Goal: Task Accomplishment & Management: Manage account settings

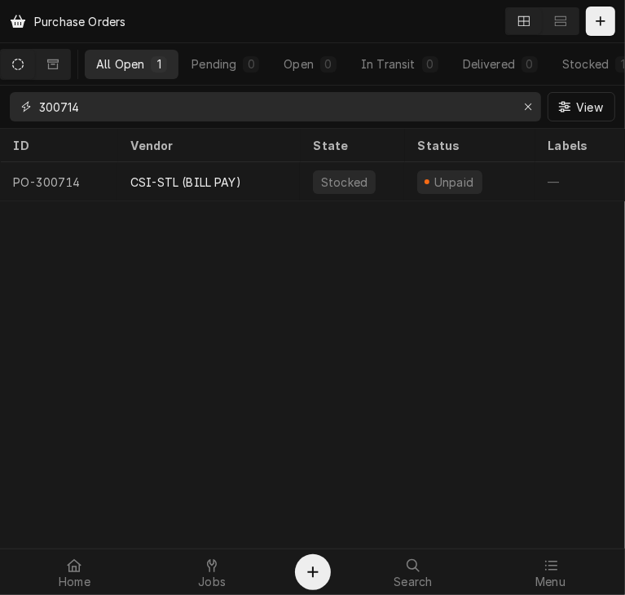
drag, startPoint x: 98, startPoint y: 112, endPoint x: 13, endPoint y: 102, distance: 85.4
click at [13, 102] on div "300714" at bounding box center [275, 106] width 531 height 29
type input "300752"
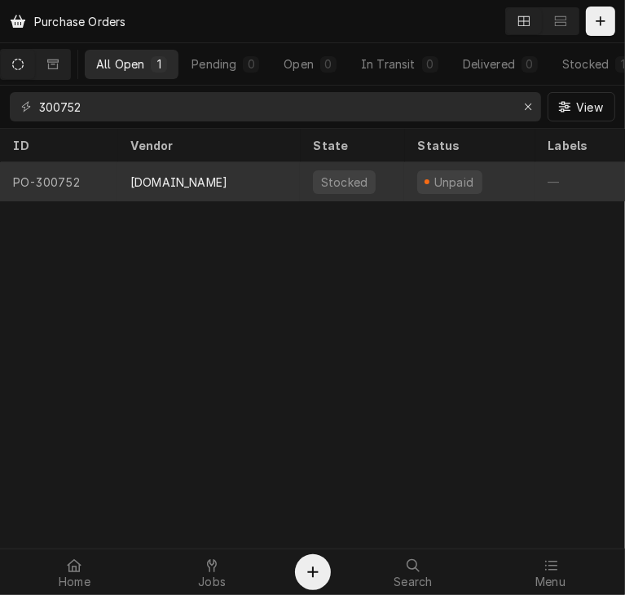
click at [184, 176] on div "WALKINCOOLERPARTS.COM" at bounding box center [178, 181] width 97 height 17
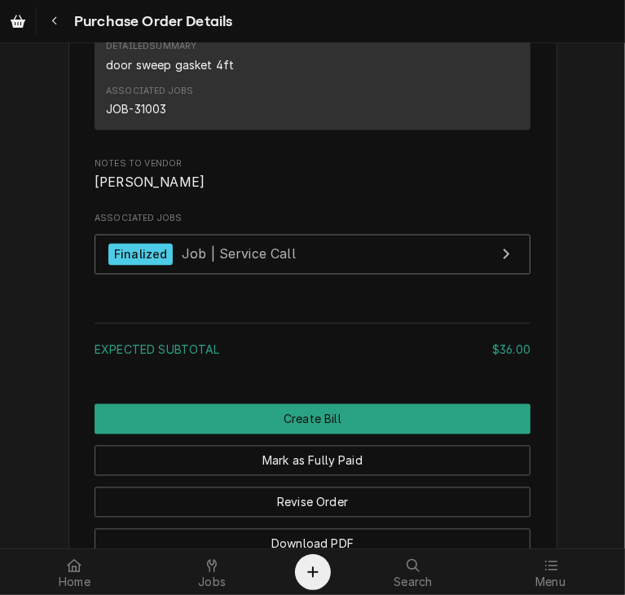
scroll to position [1397, 0]
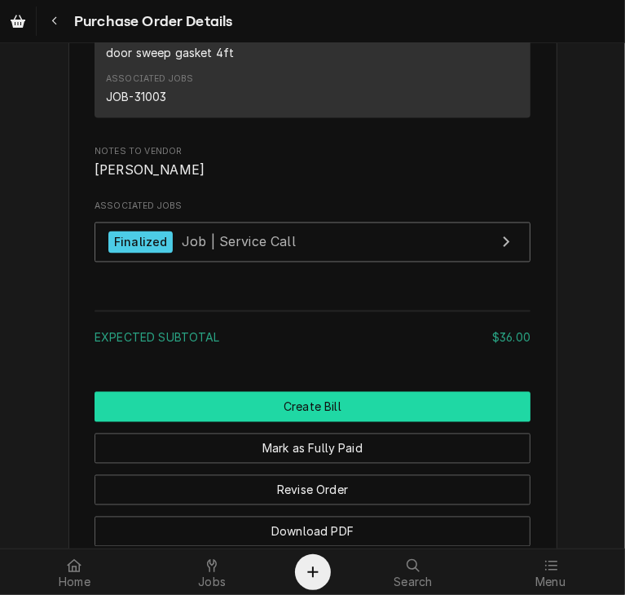
click at [327, 422] on button "Create Bill" at bounding box center [312, 407] width 436 height 30
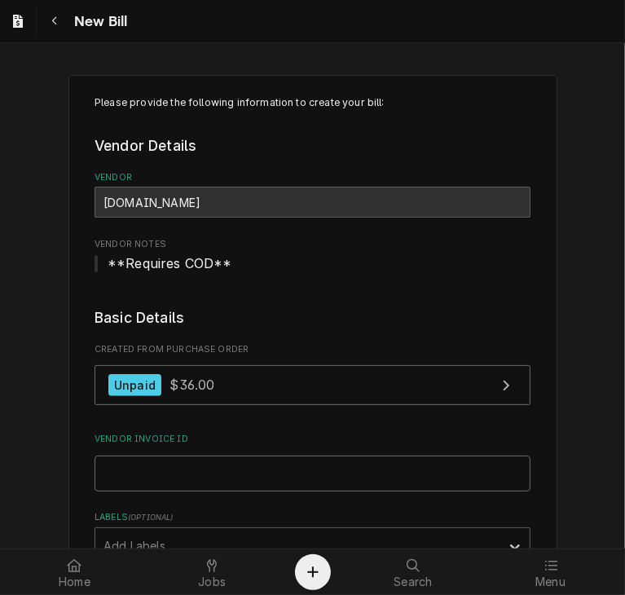
click at [182, 473] on input "Vendor Invoice ID" at bounding box center [312, 473] width 436 height 36
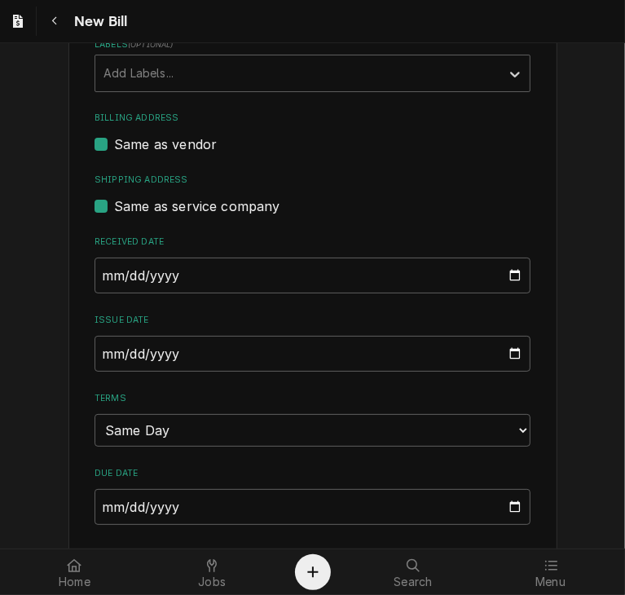
scroll to position [477, 0]
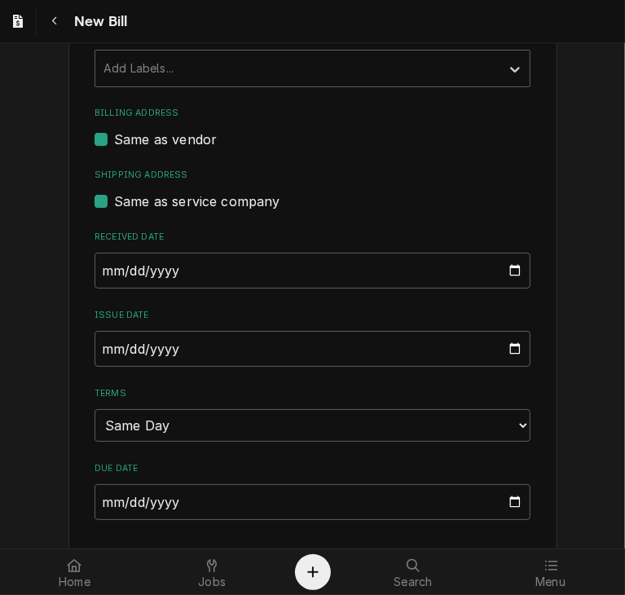
type input "CC 300752"
click at [96, 353] on input "2025-08-25" at bounding box center [312, 349] width 436 height 36
type input "2025-07-25"
type input "2025-07-02"
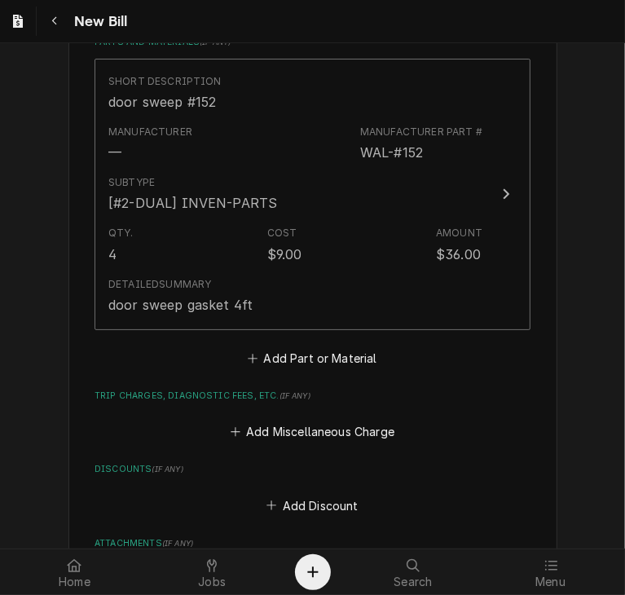
scroll to position [1117, 0]
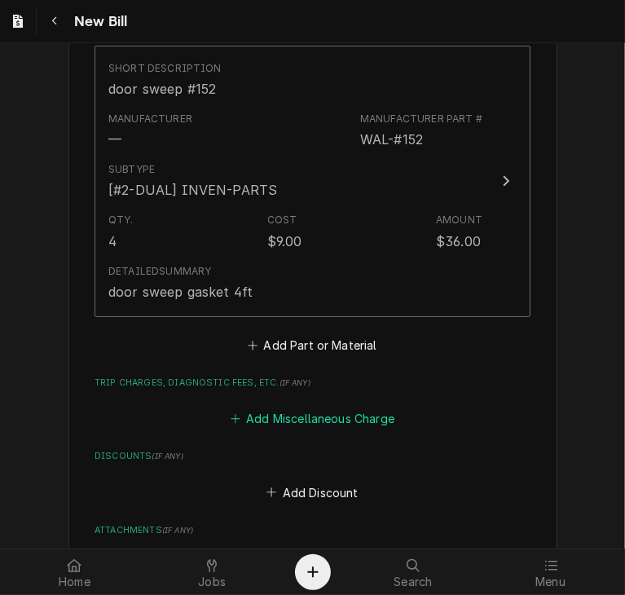
click at [320, 426] on button "Add Miscellaneous Charge" at bounding box center [311, 418] width 169 height 23
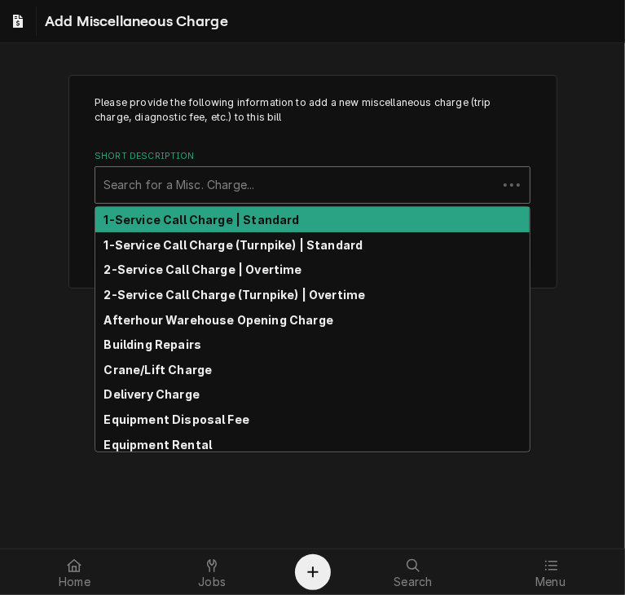
click at [159, 177] on div "Short Description" at bounding box center [295, 184] width 385 height 29
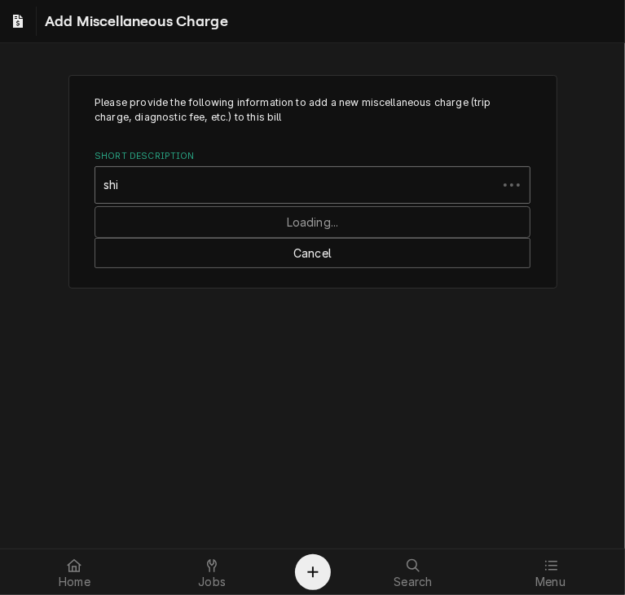
type input "ship"
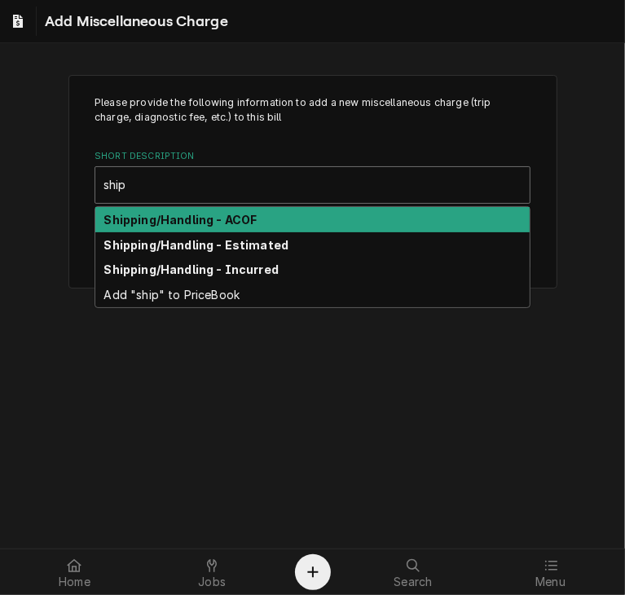
click at [173, 216] on strong "Shipping/Handling - ACOF" at bounding box center [180, 220] width 153 height 14
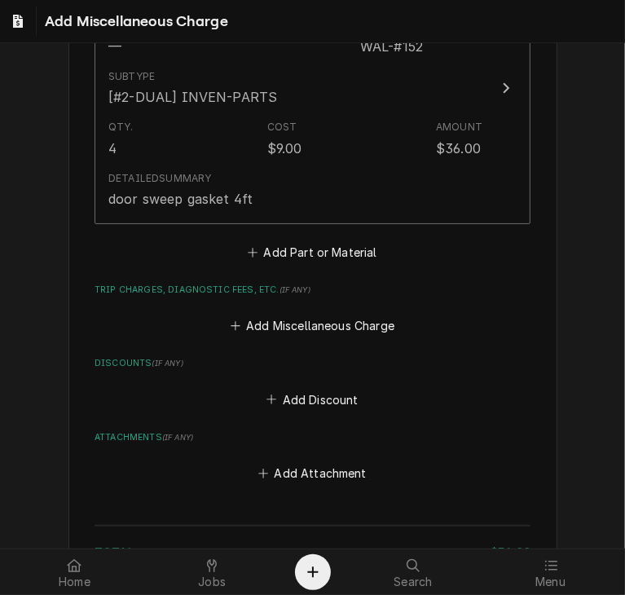
scroll to position [1215, 0]
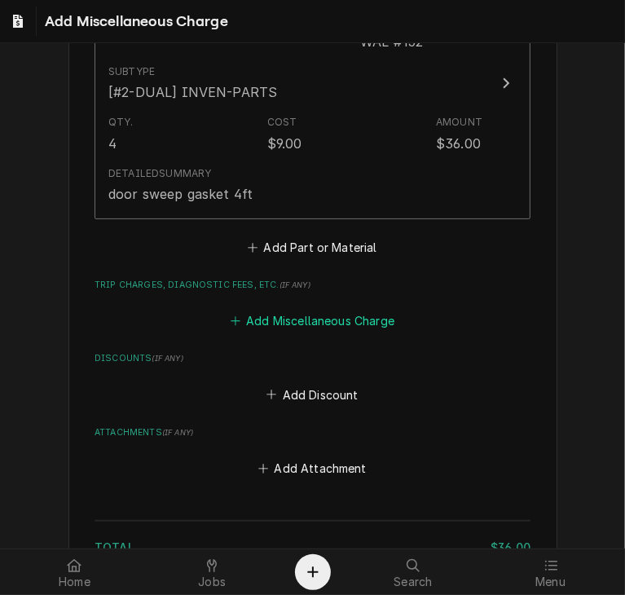
click at [329, 313] on button "Add Miscellaneous Charge" at bounding box center [311, 320] width 169 height 23
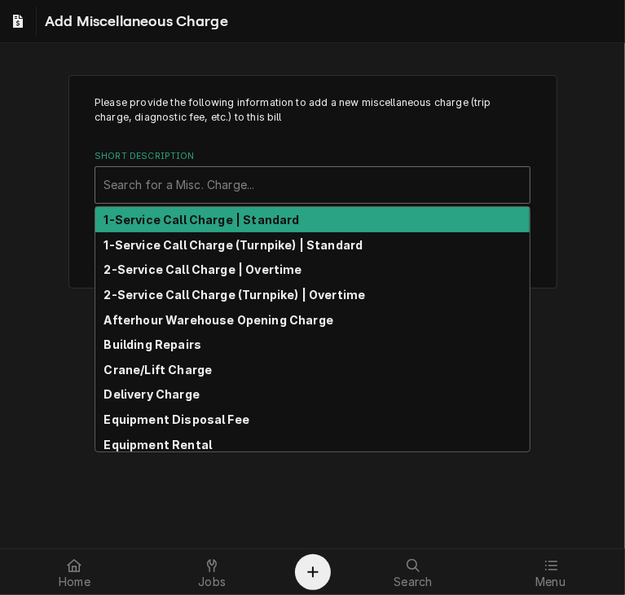
click at [147, 186] on div "Short Description" at bounding box center [312, 184] width 418 height 29
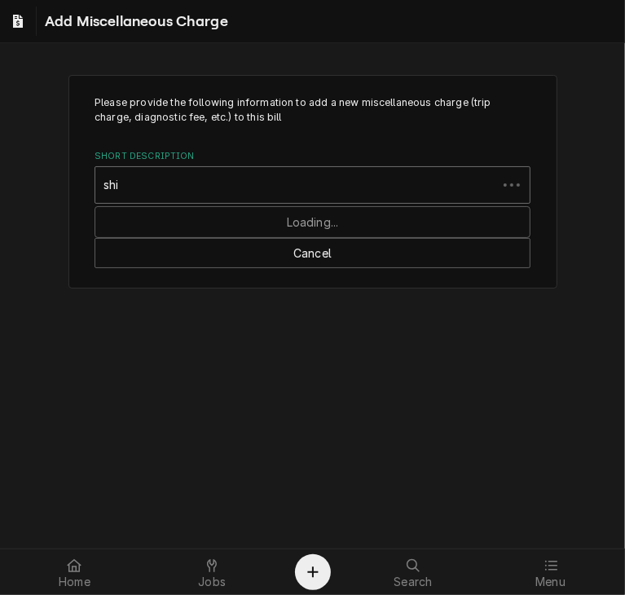
type input "ship"
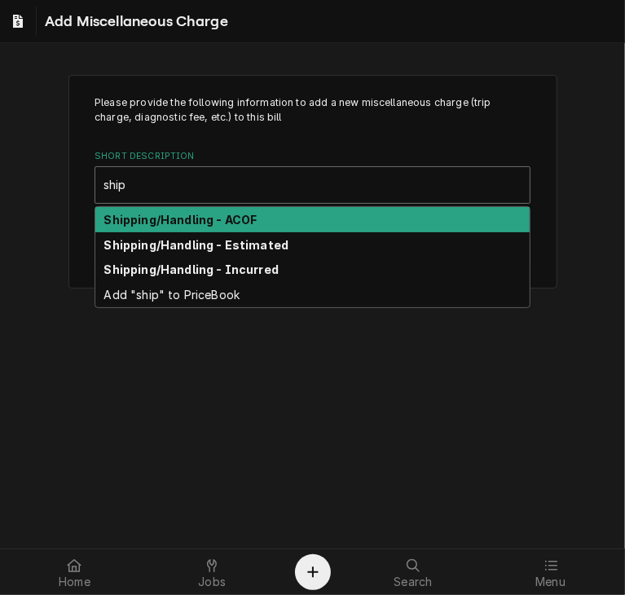
click at [151, 226] on div "Shipping/Handling - ACOF" at bounding box center [312, 219] width 434 height 25
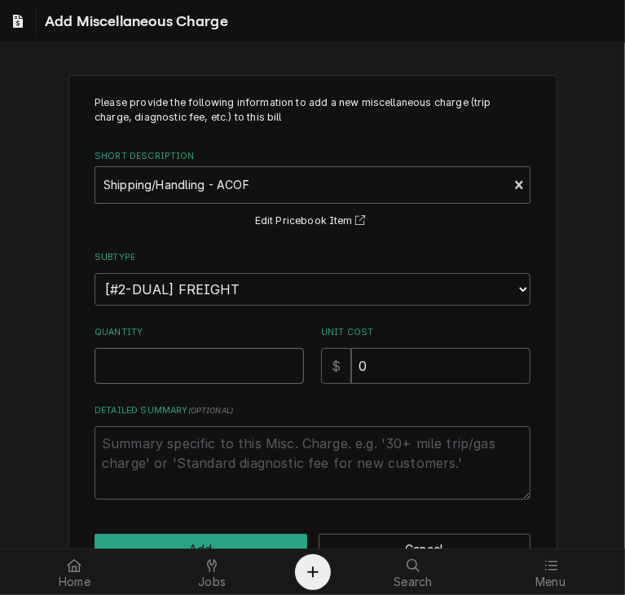
click at [143, 375] on input "Quantity" at bounding box center [198, 366] width 209 height 36
type textarea "x"
type input "1"
drag, startPoint x: 366, startPoint y: 366, endPoint x: 287, endPoint y: 353, distance: 79.9
click at [287, 353] on div "Quantity 1 Unit Cost $ 0" at bounding box center [312, 355] width 436 height 58
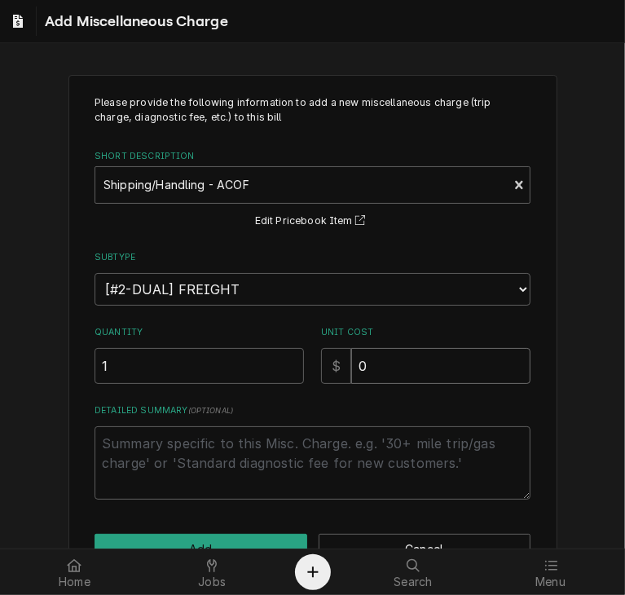
type textarea "x"
type input "2"
type textarea "x"
type input "21"
type textarea "x"
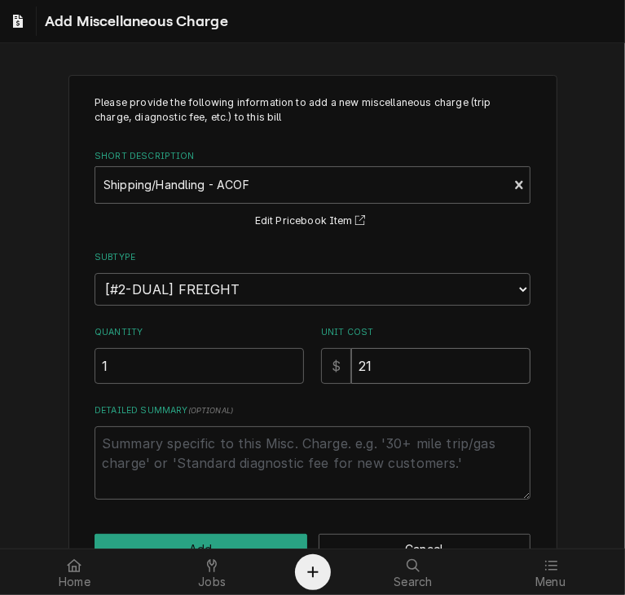
type input "21.6"
type textarea "x"
type input "21.68"
click at [247, 542] on button "Add" at bounding box center [200, 548] width 213 height 30
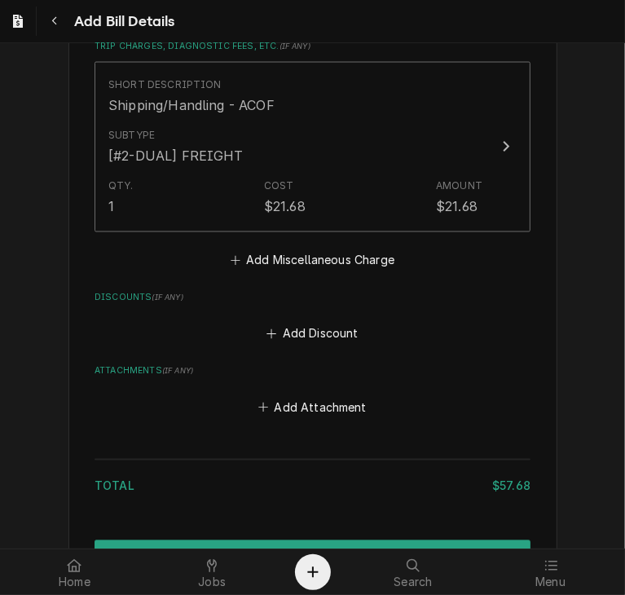
scroll to position [1548, 0]
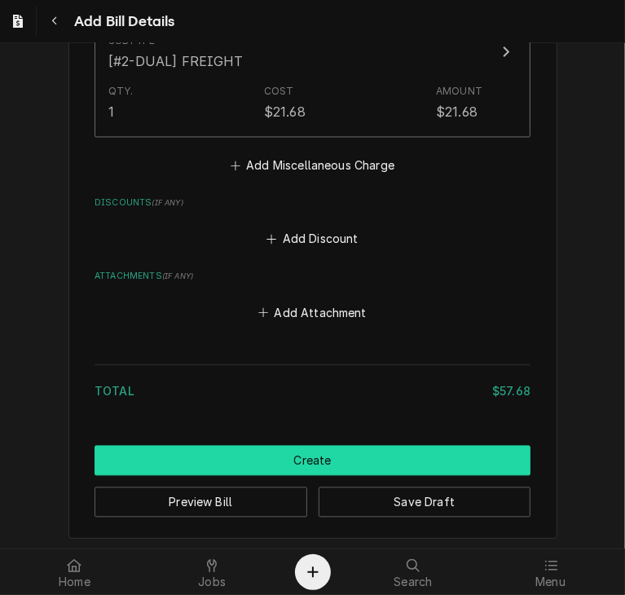
click at [322, 460] on button "Create" at bounding box center [312, 460] width 436 height 30
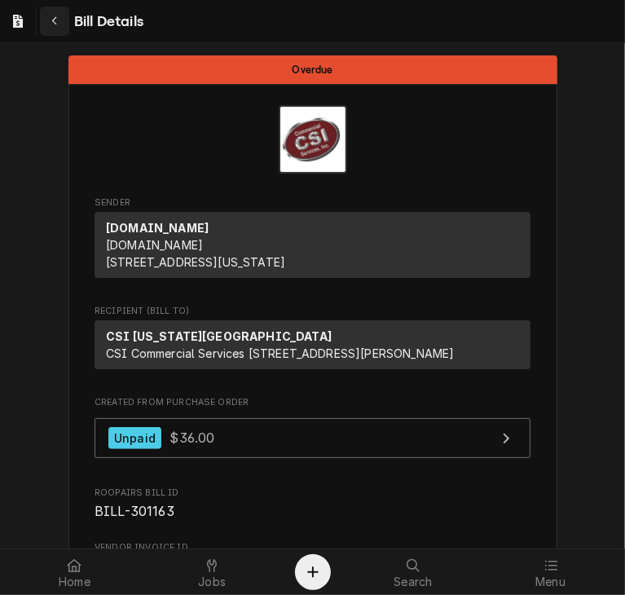
click at [55, 27] on div "Navigate back" at bounding box center [54, 21] width 16 height 16
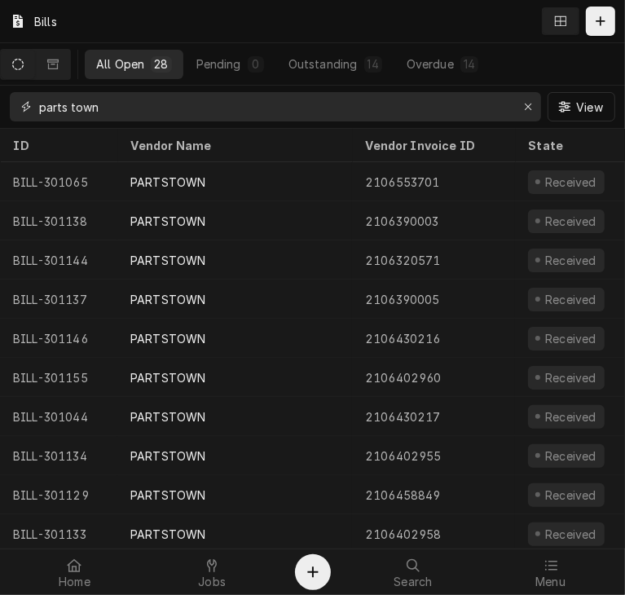
drag, startPoint x: 121, startPoint y: 111, endPoint x: 10, endPoint y: 108, distance: 110.8
click at [10, 108] on div "parts town" at bounding box center [275, 106] width 531 height 29
paste input "192561"
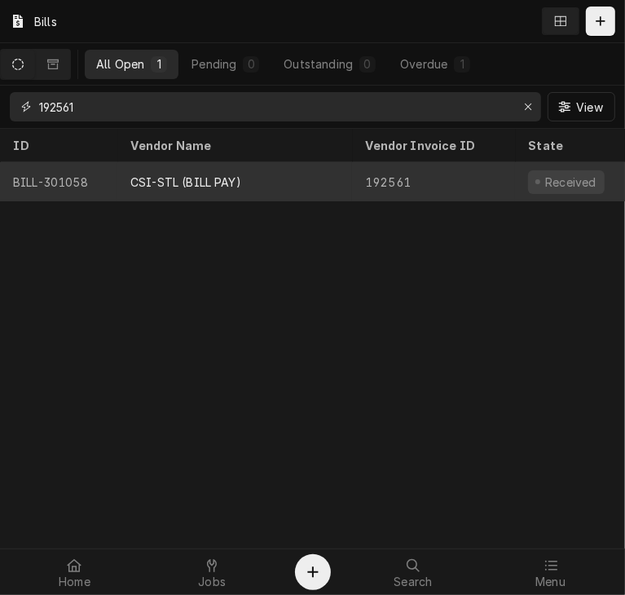
type input "192561"
click at [161, 182] on div "CSI-STL (BILL PAY)" at bounding box center [185, 181] width 111 height 17
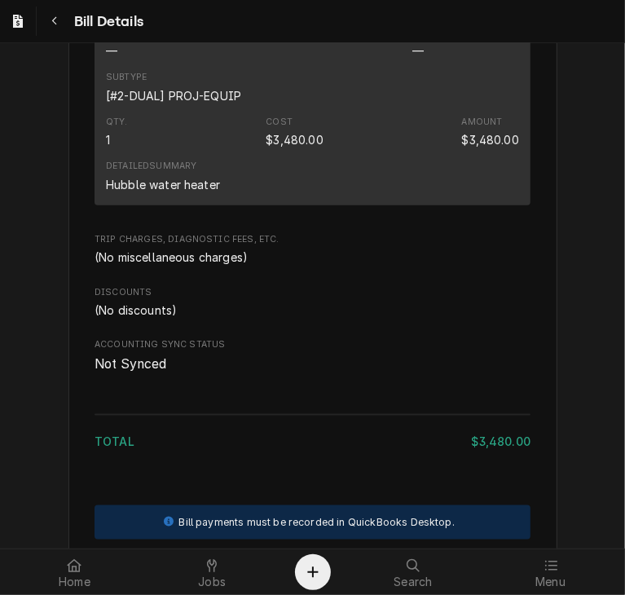
scroll to position [990, 0]
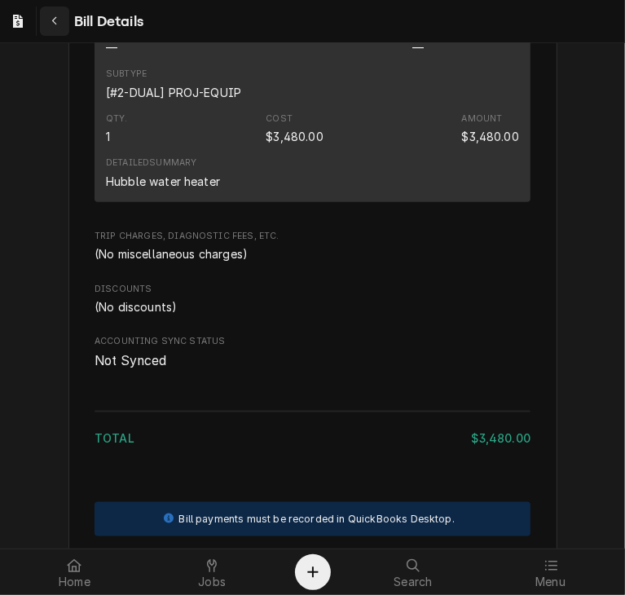
click at [55, 24] on icon "Navigate back" at bounding box center [54, 20] width 7 height 11
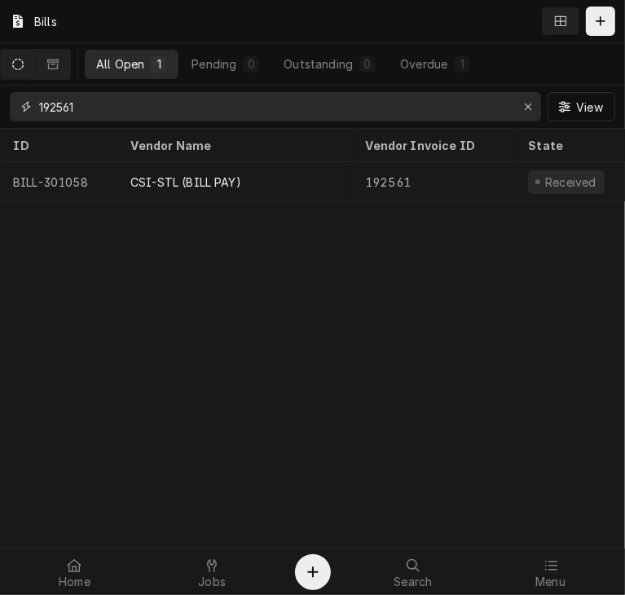
drag, startPoint x: 94, startPoint y: 112, endPoint x: -13, endPoint y: 121, distance: 107.9
click at [0, 121] on html "Bills All Open 1 Pending 0 Outstanding 0 Overdue 1 192561 View ID Vendor Name V…" at bounding box center [312, 297] width 625 height 595
paste input "401024562-00"
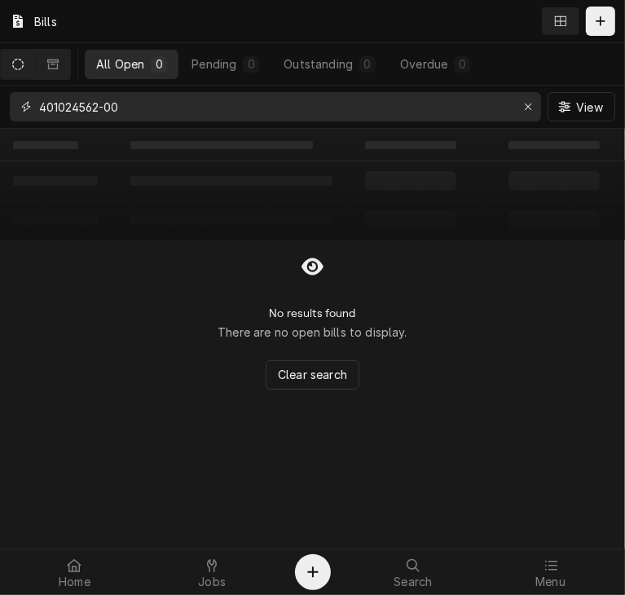
drag, startPoint x: 152, startPoint y: 103, endPoint x: 10, endPoint y: 106, distance: 142.5
click at [10, 106] on div "401024562-00" at bounding box center [275, 106] width 531 height 29
drag, startPoint x: 68, startPoint y: 112, endPoint x: 27, endPoint y: 109, distance: 41.6
click at [27, 109] on div "foxx" at bounding box center [275, 106] width 531 height 29
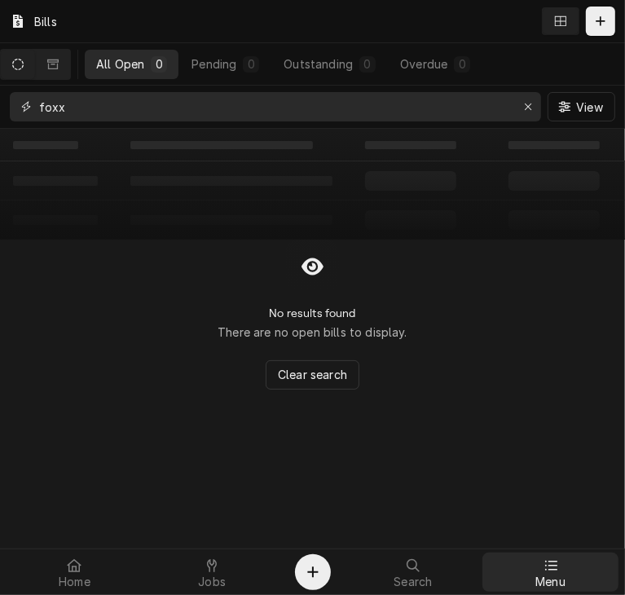
type input "foxx"
click at [555, 564] on icon at bounding box center [550, 565] width 13 height 13
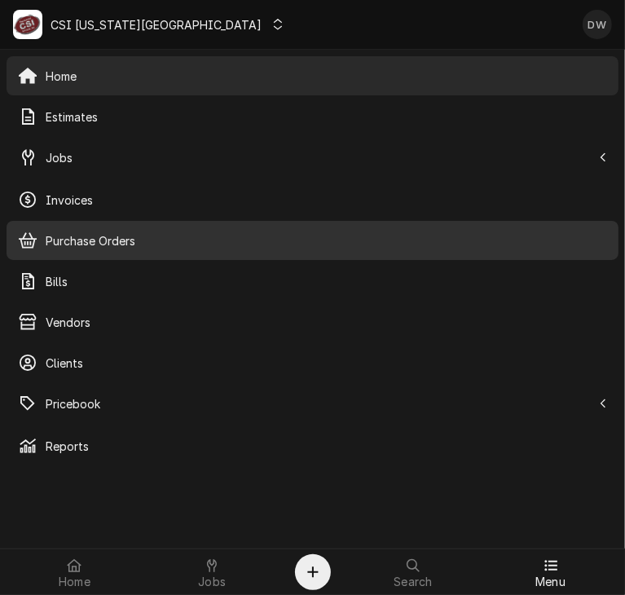
click at [104, 235] on span "Purchase Orders" at bounding box center [326, 240] width 561 height 17
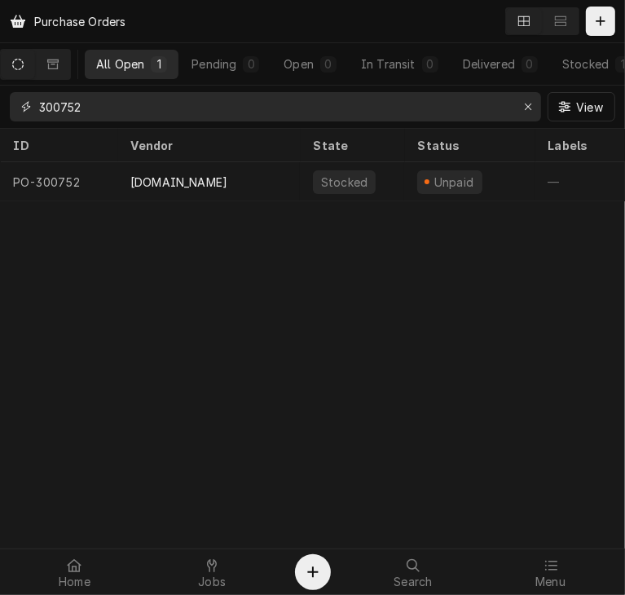
click at [99, 108] on input "300752" at bounding box center [274, 106] width 471 height 29
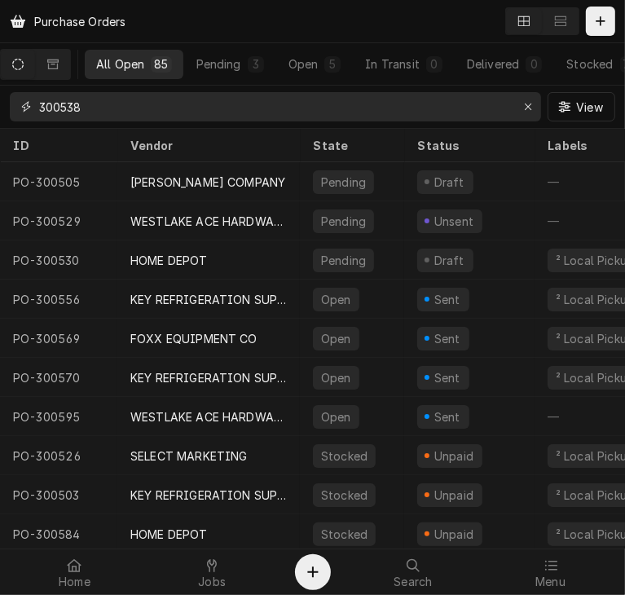
type input "300538"
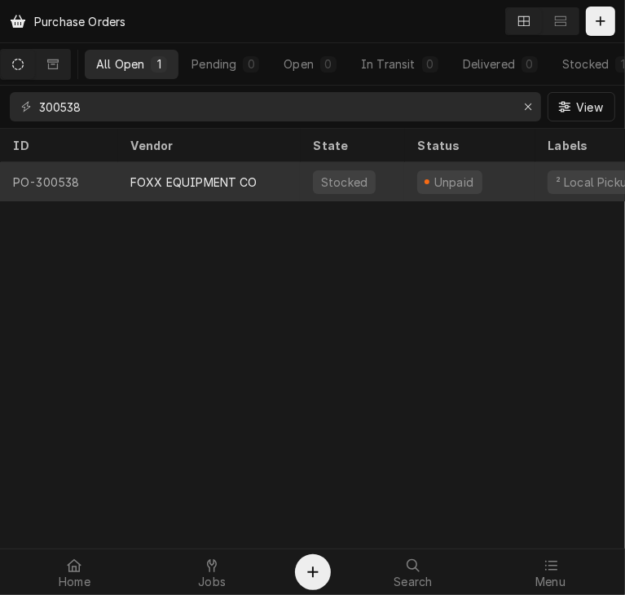
click at [169, 190] on div "FOXX EQUIPMENT CO" at bounding box center [208, 181] width 182 height 39
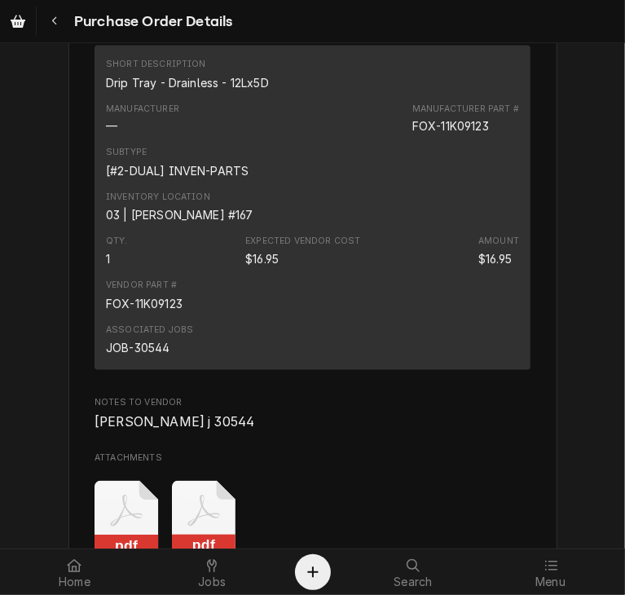
scroll to position [1388, 0]
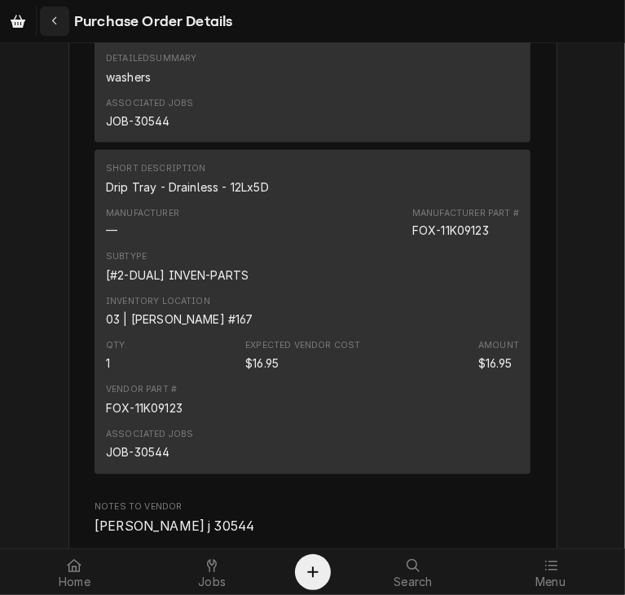
click at [56, 33] on button "Navigate back" at bounding box center [54, 21] width 29 height 29
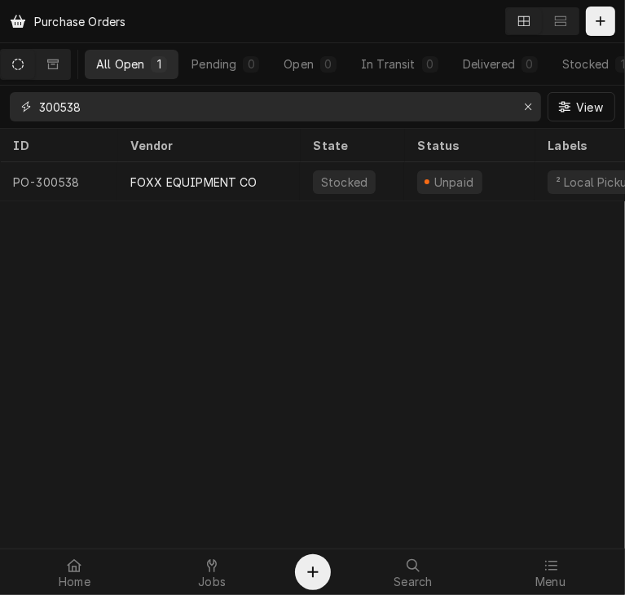
drag, startPoint x: 107, startPoint y: 115, endPoint x: -7, endPoint y: 112, distance: 114.0
click at [0, 112] on html "Purchase Orders All Open 1 Pending 0 Open 0 In Transit 0 Delivered 0 Stocked 1 …" at bounding box center [312, 297] width 625 height 595
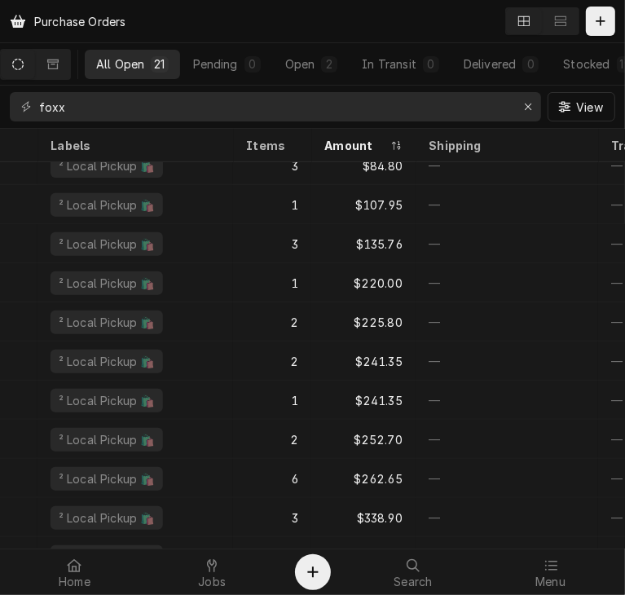
scroll to position [445, 497]
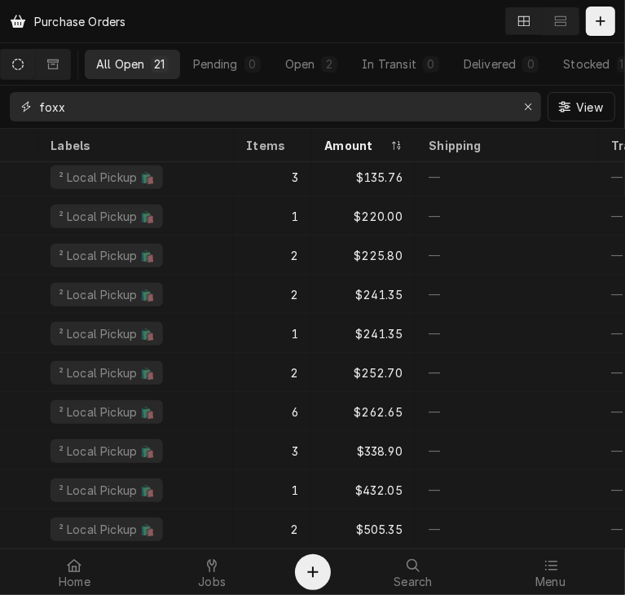
drag, startPoint x: 71, startPoint y: 108, endPoint x: 18, endPoint y: 112, distance: 53.0
click at [18, 112] on div "foxx" at bounding box center [275, 106] width 531 height 29
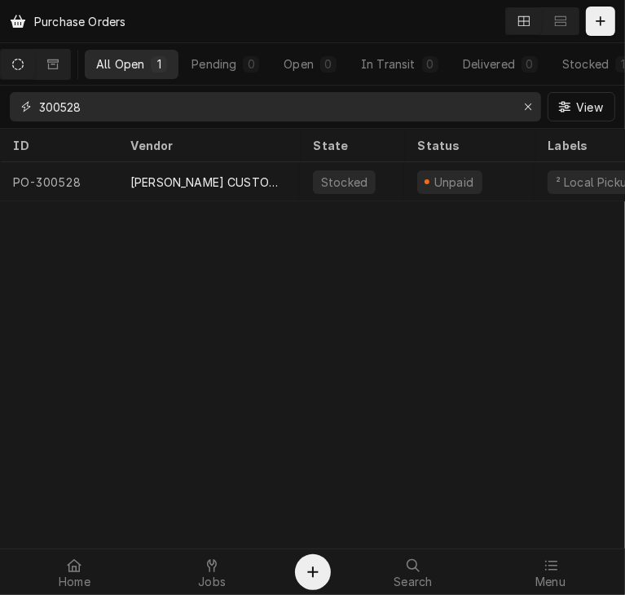
drag, startPoint x: 97, startPoint y: 110, endPoint x: 3, endPoint y: 108, distance: 93.7
click at [3, 108] on div "300528 View" at bounding box center [312, 107] width 625 height 42
paste input "38"
type input "300538"
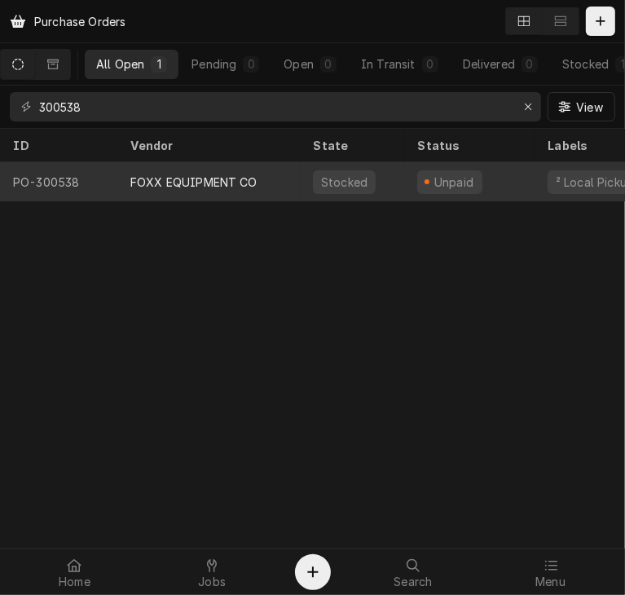
click at [153, 182] on div "FOXX EQUIPMENT CO" at bounding box center [193, 181] width 127 height 17
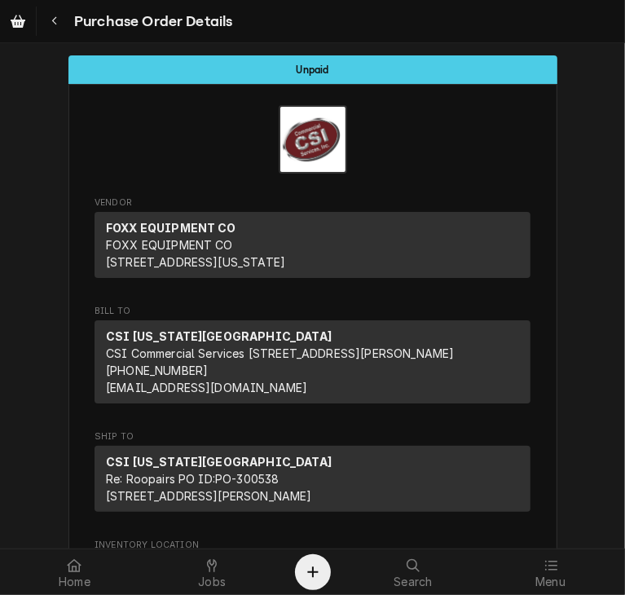
drag, startPoint x: 610, startPoint y: 96, endPoint x: 624, endPoint y: 284, distance: 188.6
click at [624, 284] on div "Unpaid Vendor FOXX EQUIPMENT CO FOXX EQUIPMENT CO [STREET_ADDRESS][US_STATE] Bi…" at bounding box center [312, 295] width 625 height 505
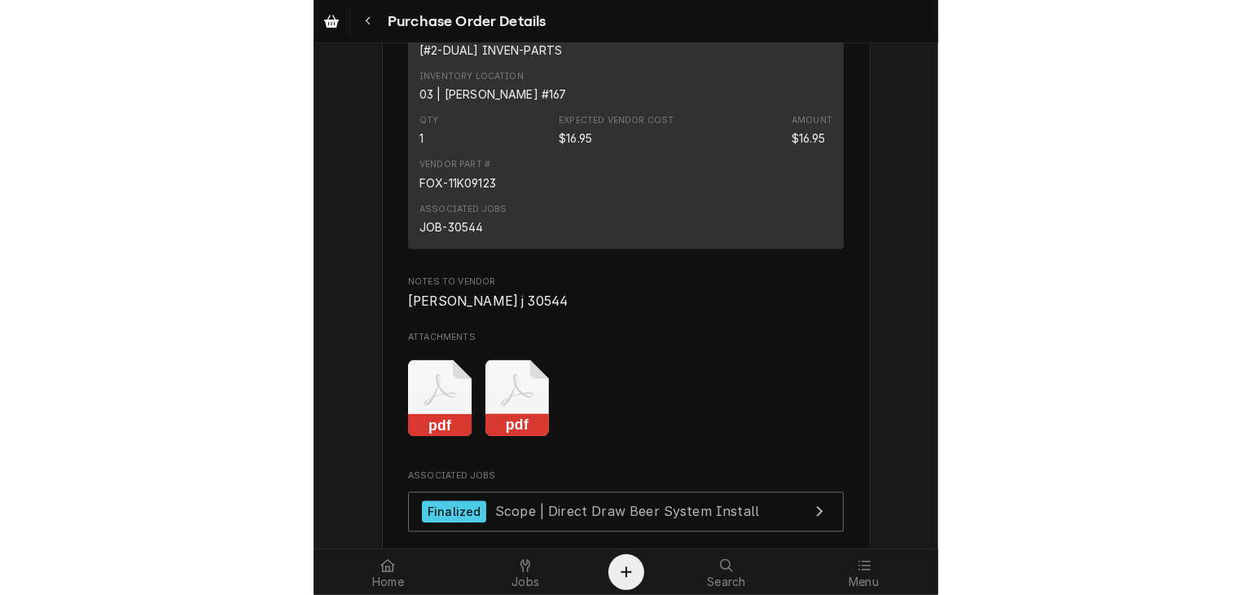
scroll to position [1694, 0]
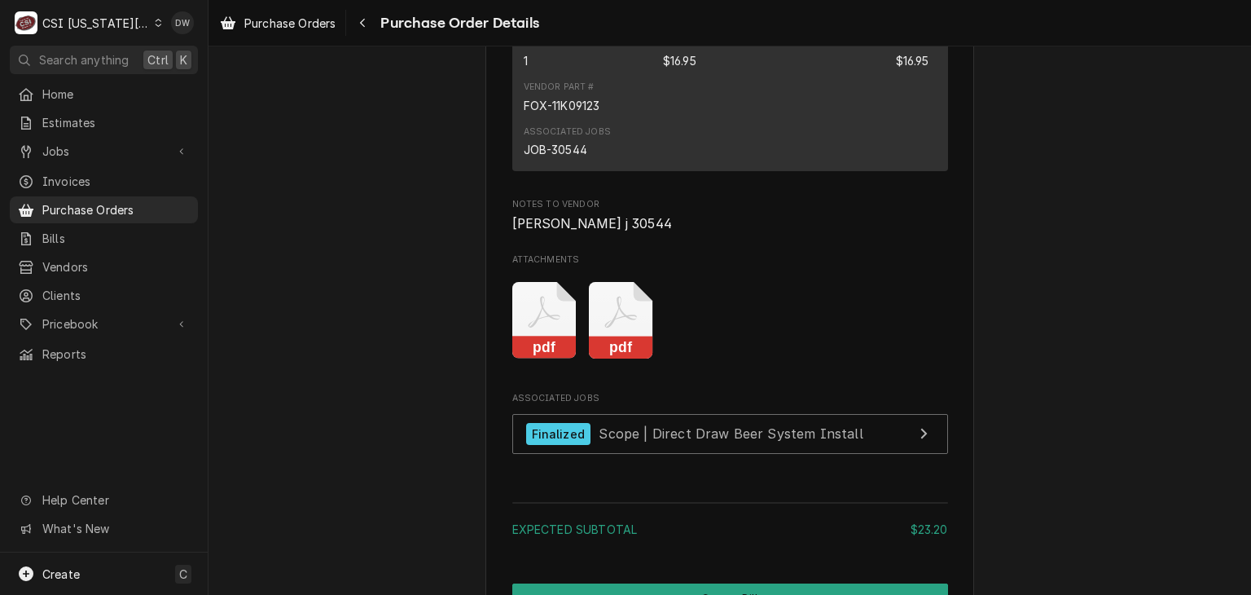
click at [577, 359] on icon "Attachments" at bounding box center [544, 320] width 64 height 77
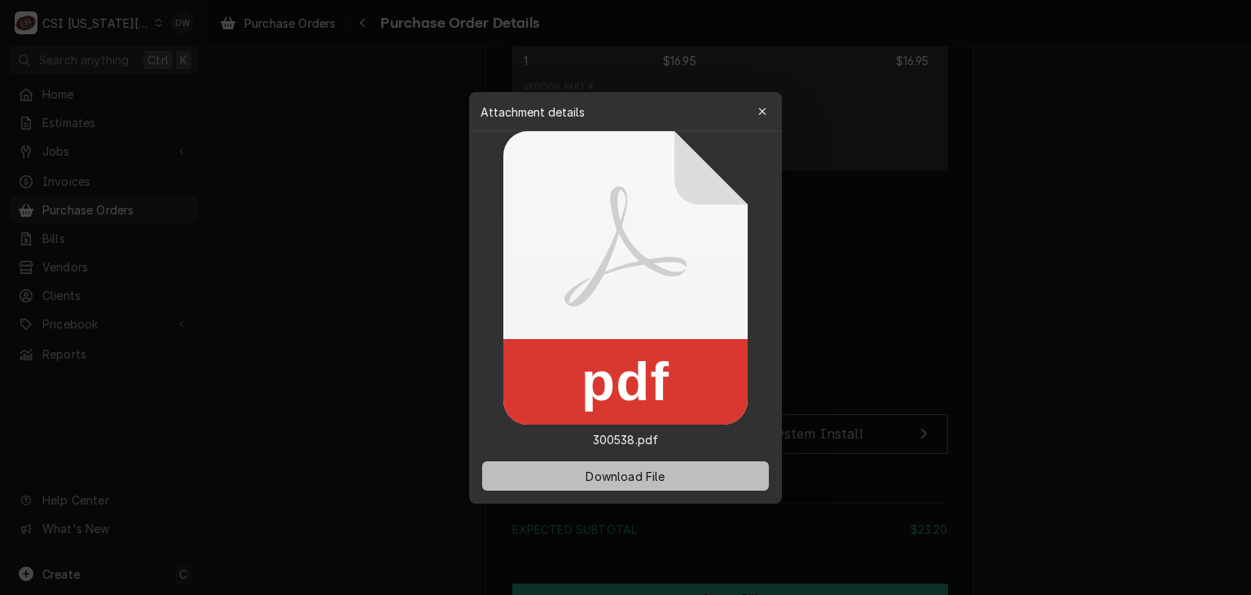
click at [622, 479] on span "Download File" at bounding box center [625, 475] width 86 height 17
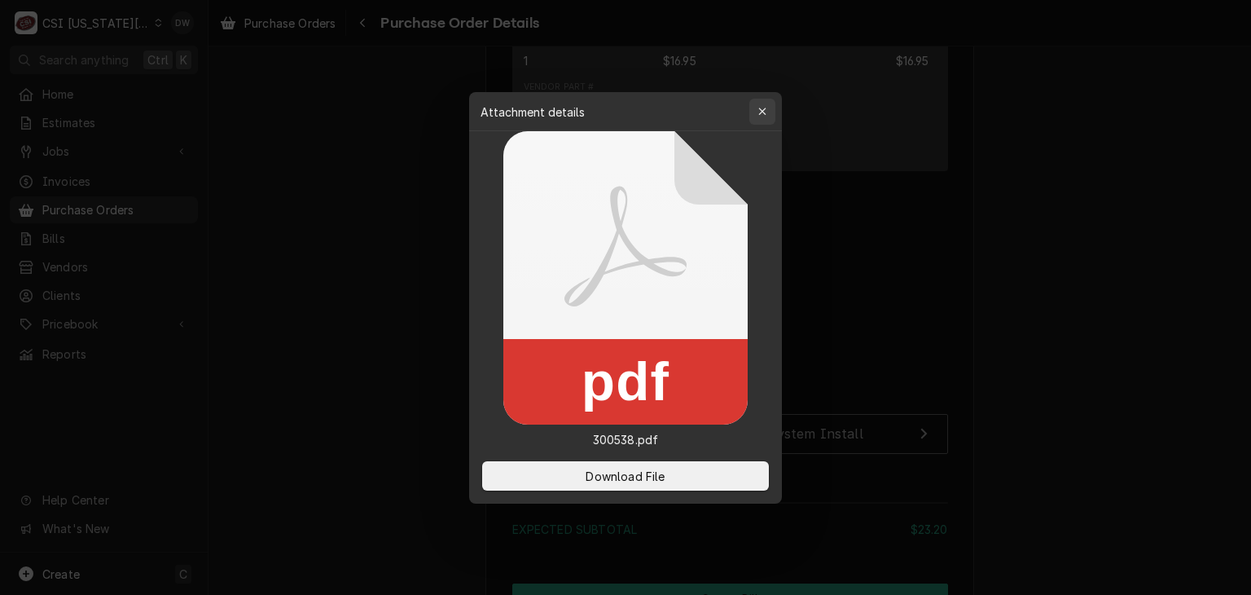
click at [624, 115] on button "button" at bounding box center [762, 112] width 26 height 26
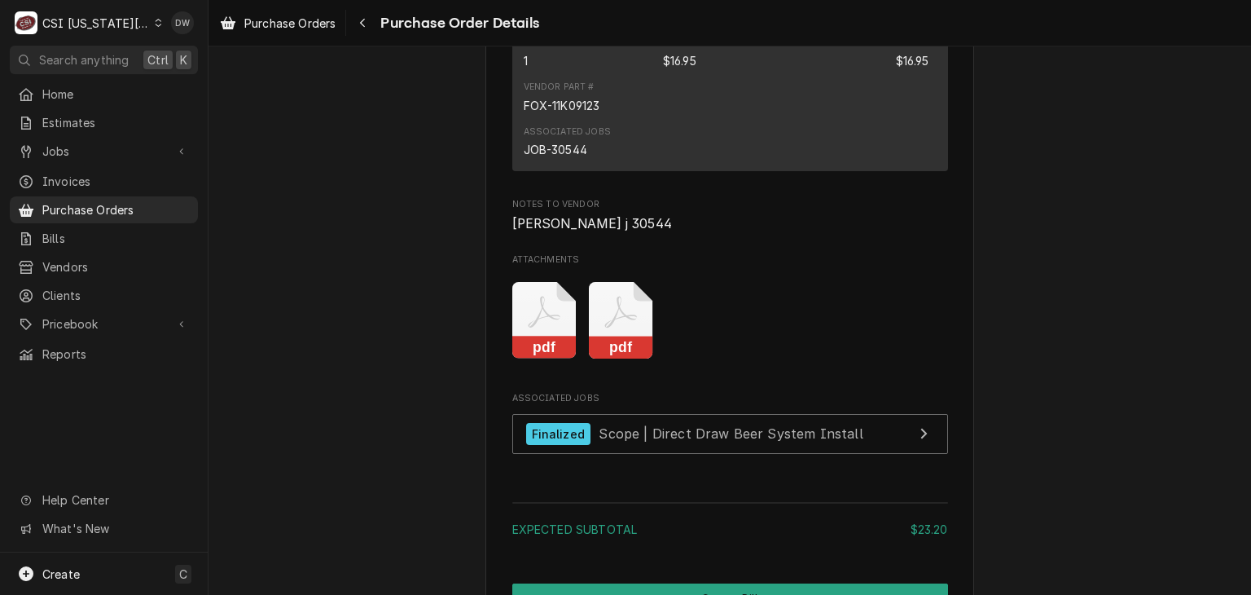
click at [551, 359] on rect "Attachments" at bounding box center [544, 347] width 64 height 23
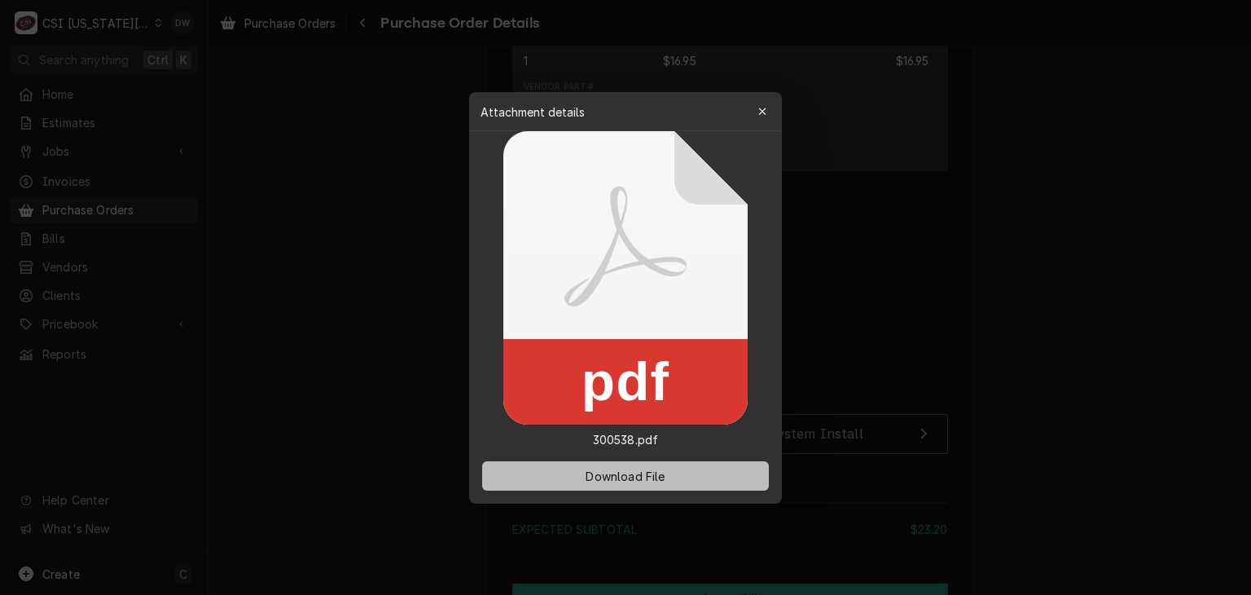
click at [620, 482] on span "Download File" at bounding box center [625, 475] width 86 height 17
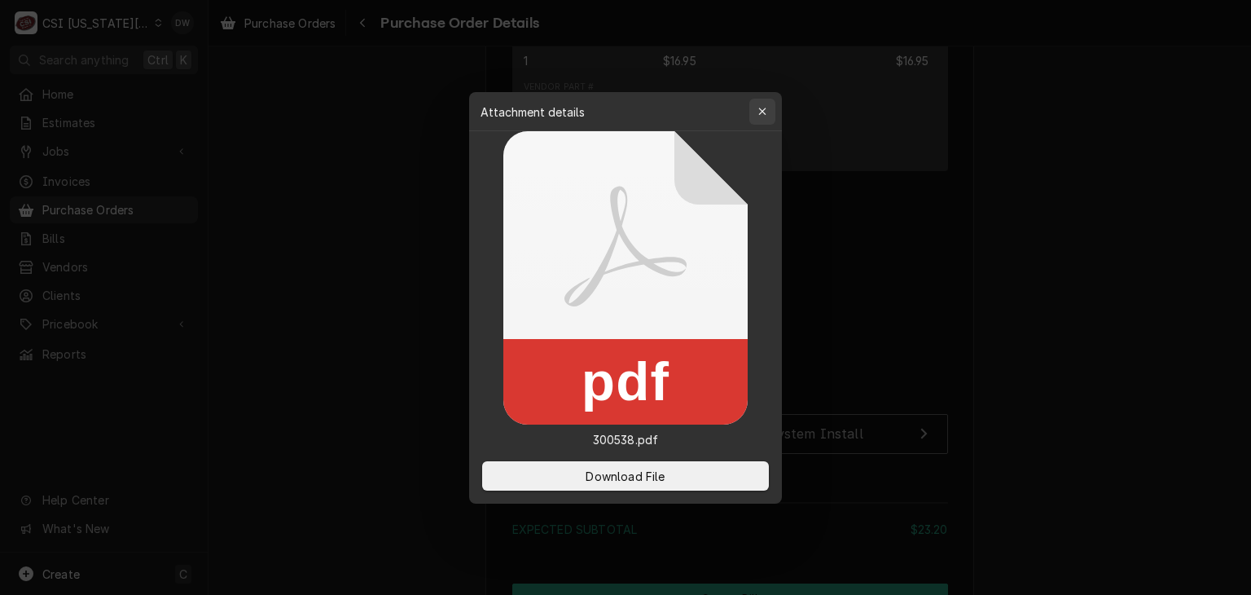
click at [624, 108] on icon "button" at bounding box center [762, 111] width 9 height 11
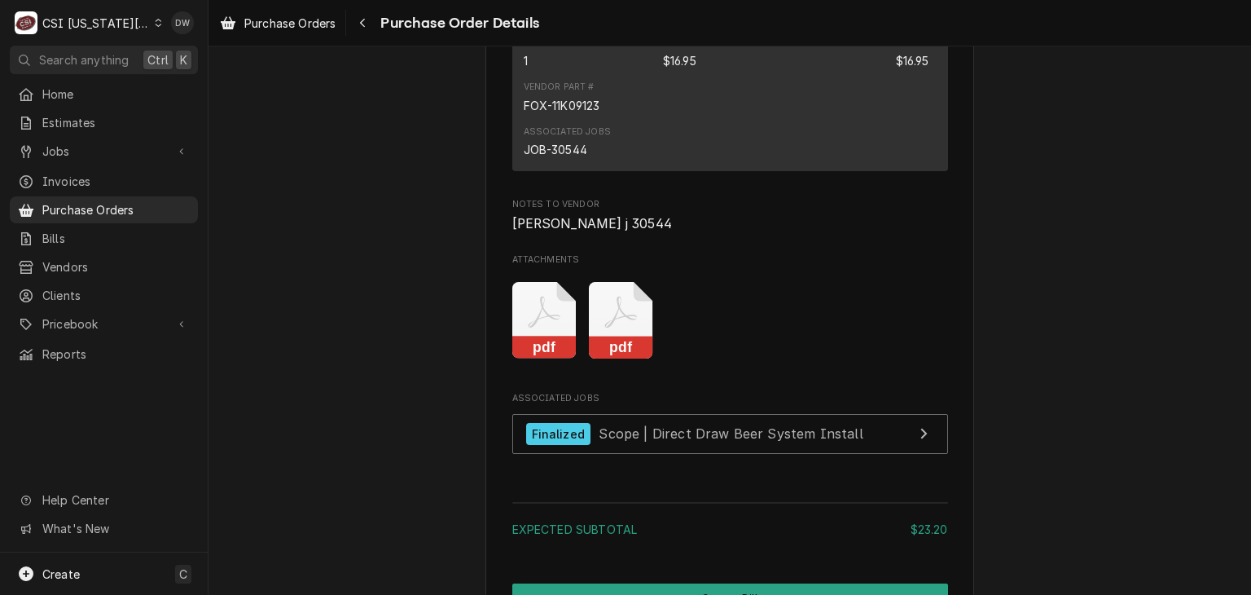
drag, startPoint x: 1248, startPoint y: 422, endPoint x: 958, endPoint y: 349, distance: 298.8
drag, startPoint x: 958, startPoint y: 349, endPoint x: 866, endPoint y: 415, distance: 112.8
click at [624, 371] on div "pdf pdf" at bounding box center [730, 320] width 436 height 103
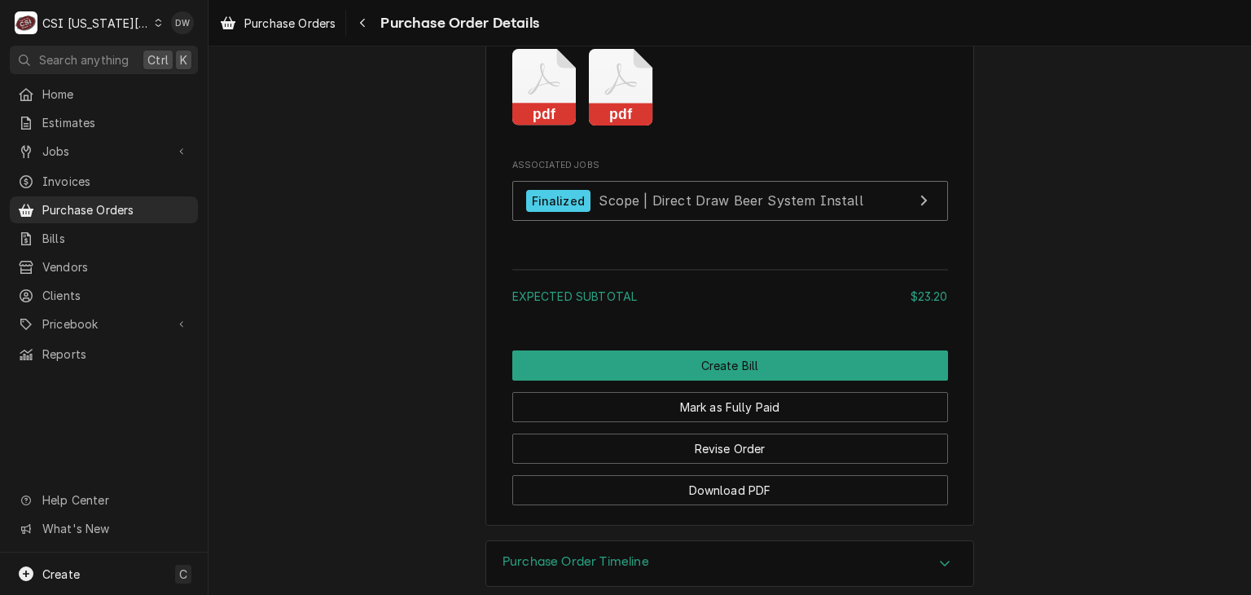
scroll to position [1998, 0]
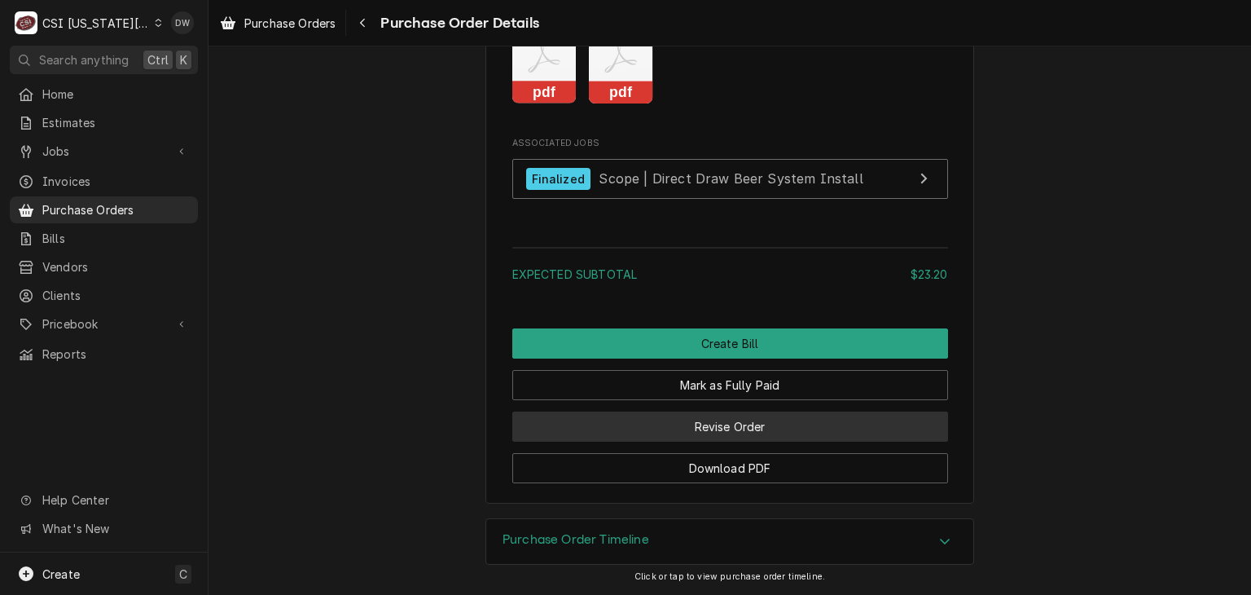
click at [624, 434] on button "Revise Order" at bounding box center [730, 426] width 436 height 30
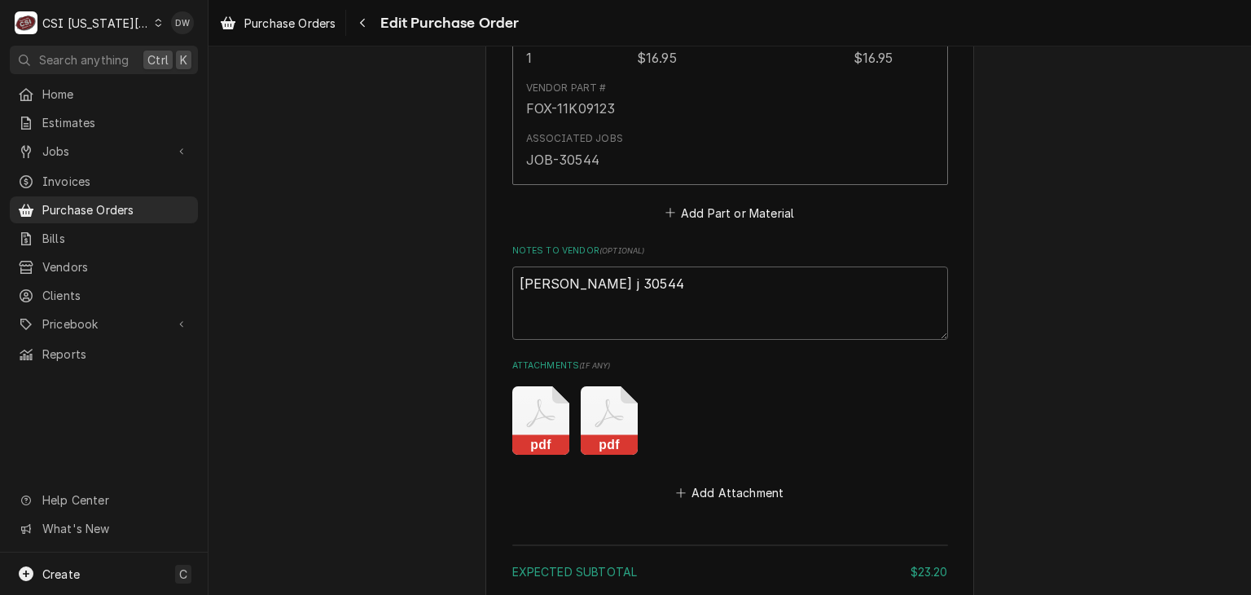
scroll to position [1353, 0]
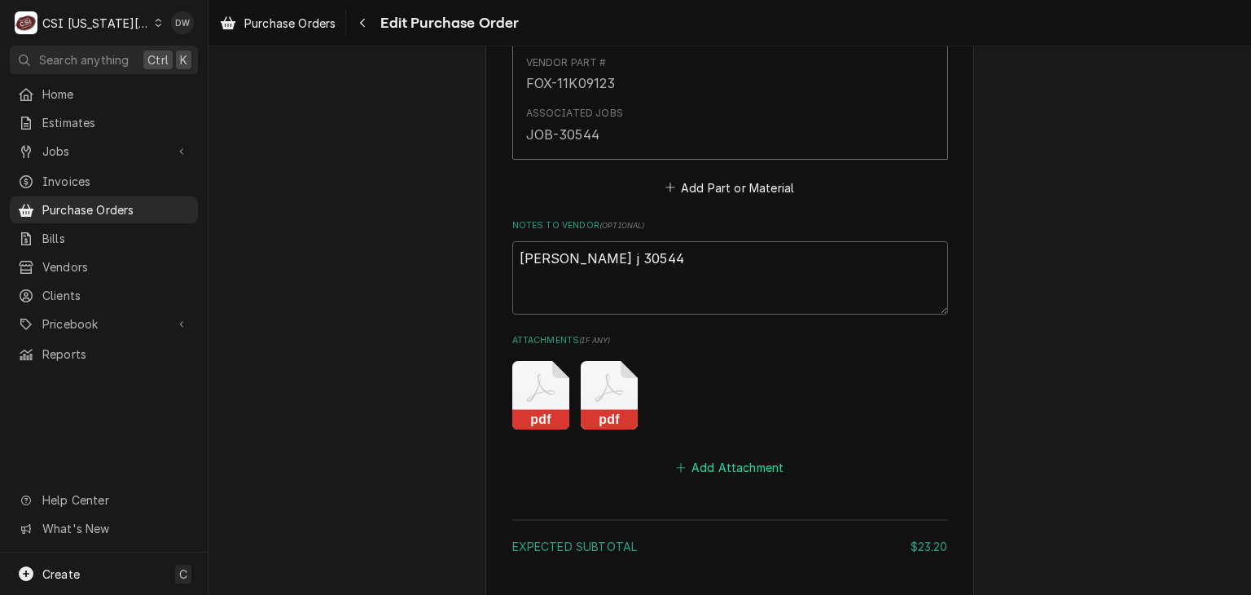
click at [726, 460] on button "Add Attachment" at bounding box center [730, 467] width 114 height 23
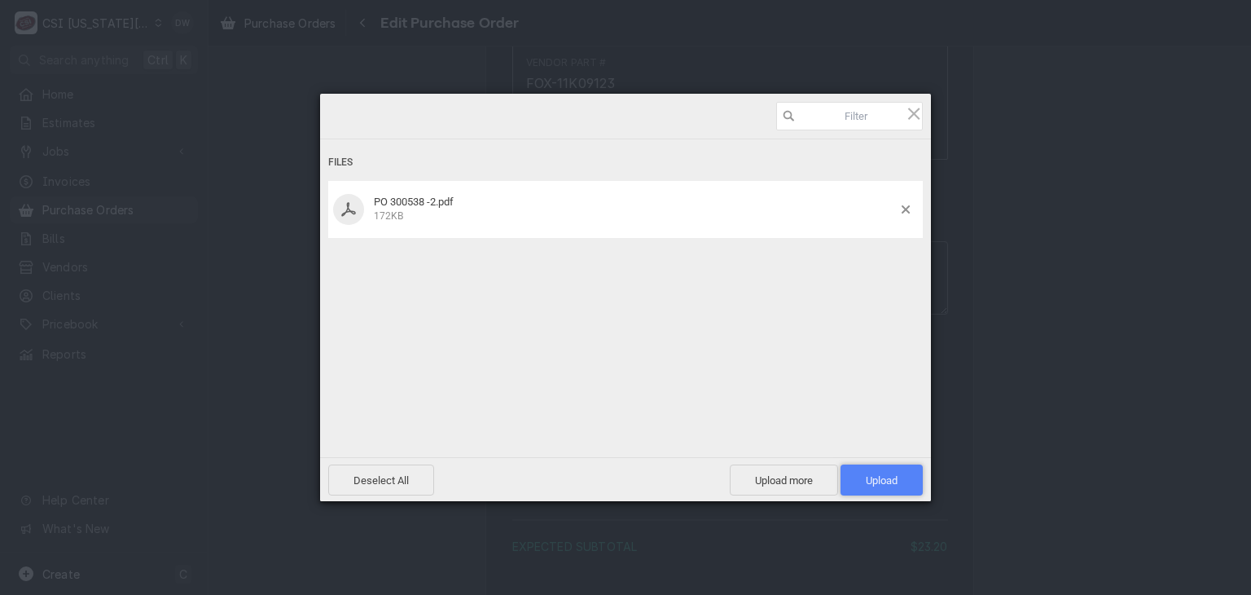
click at [876, 470] on span "Upload 1" at bounding box center [881, 479] width 82 height 31
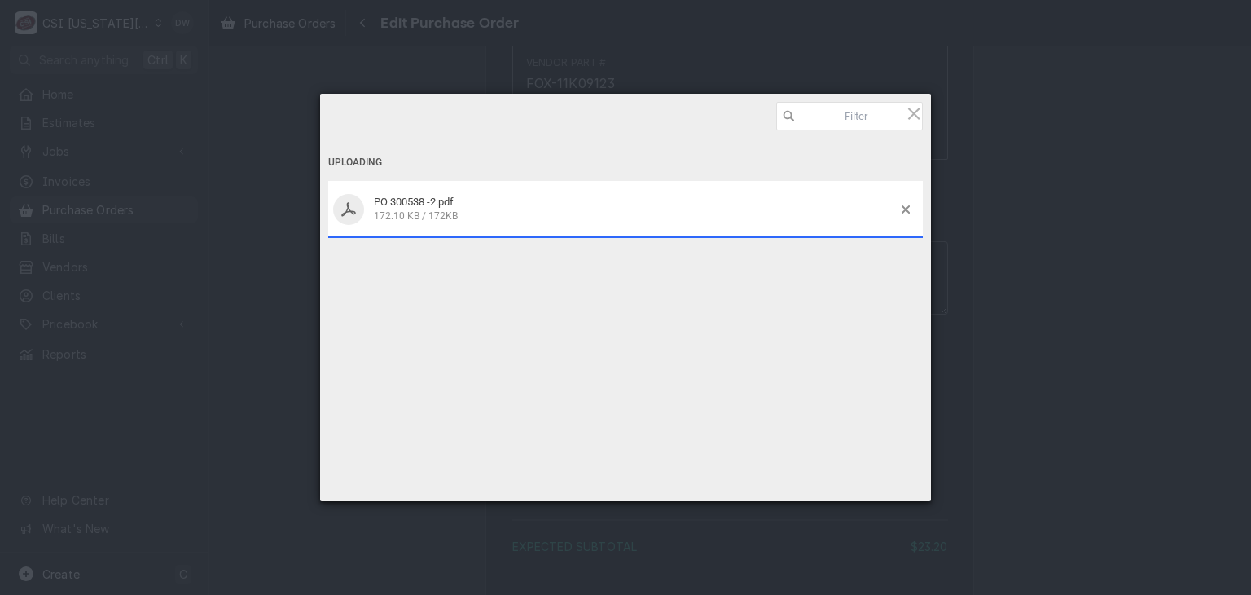
type textarea "x"
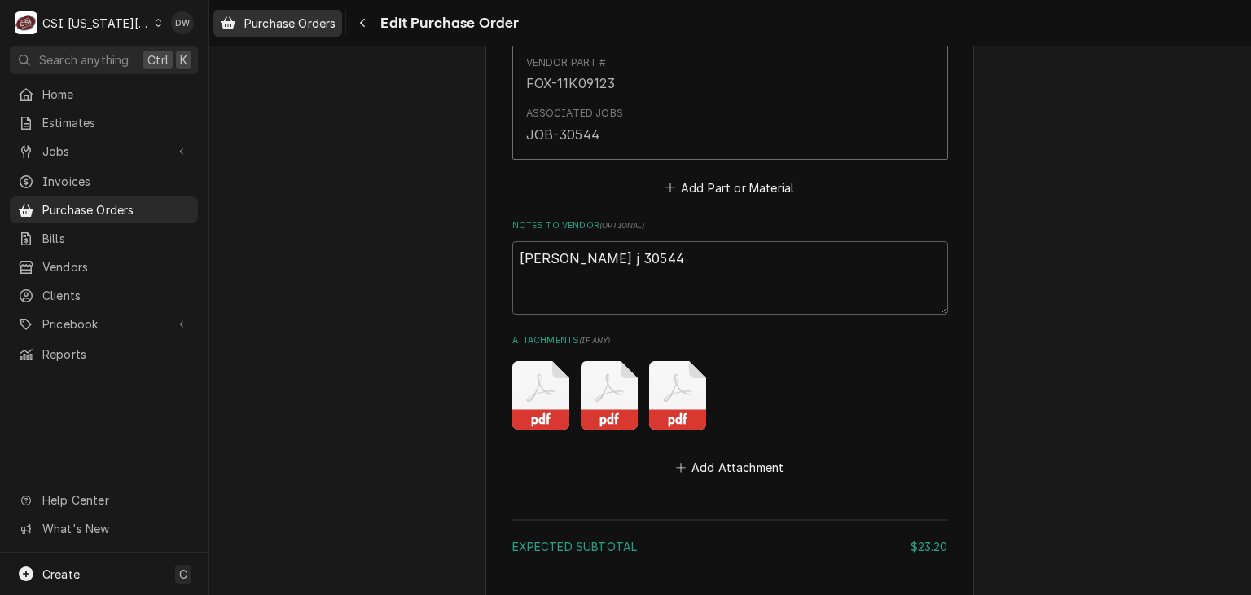
click at [264, 15] on span "Purchase Orders" at bounding box center [289, 23] width 91 height 17
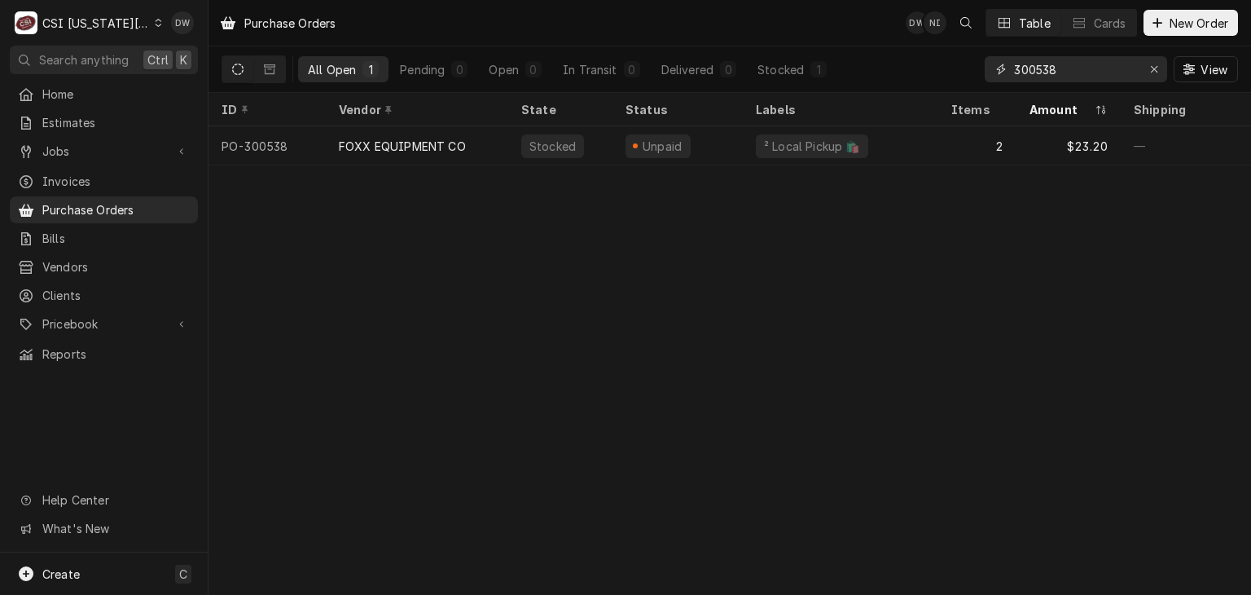
click at [1095, 71] on input "300538" at bounding box center [1075, 69] width 122 height 26
type input "300968"
click at [148, 25] on div "C CSI [US_STATE] City" at bounding box center [88, 23] width 157 height 33
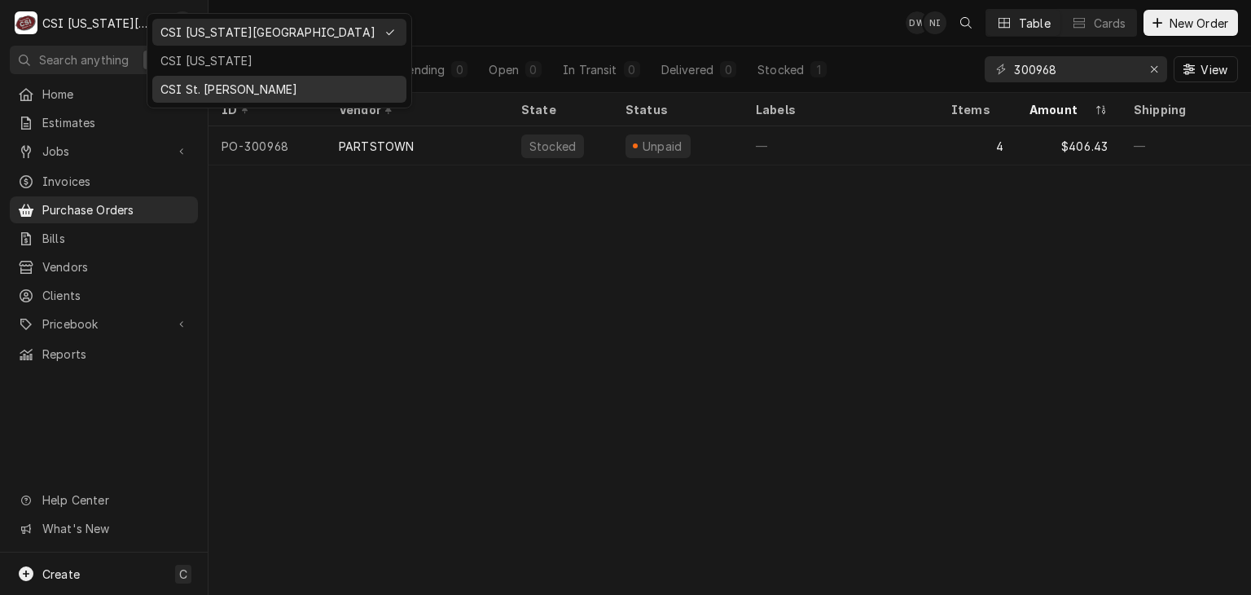
click at [178, 87] on div "CSI St. [PERSON_NAME]" at bounding box center [279, 89] width 238 height 17
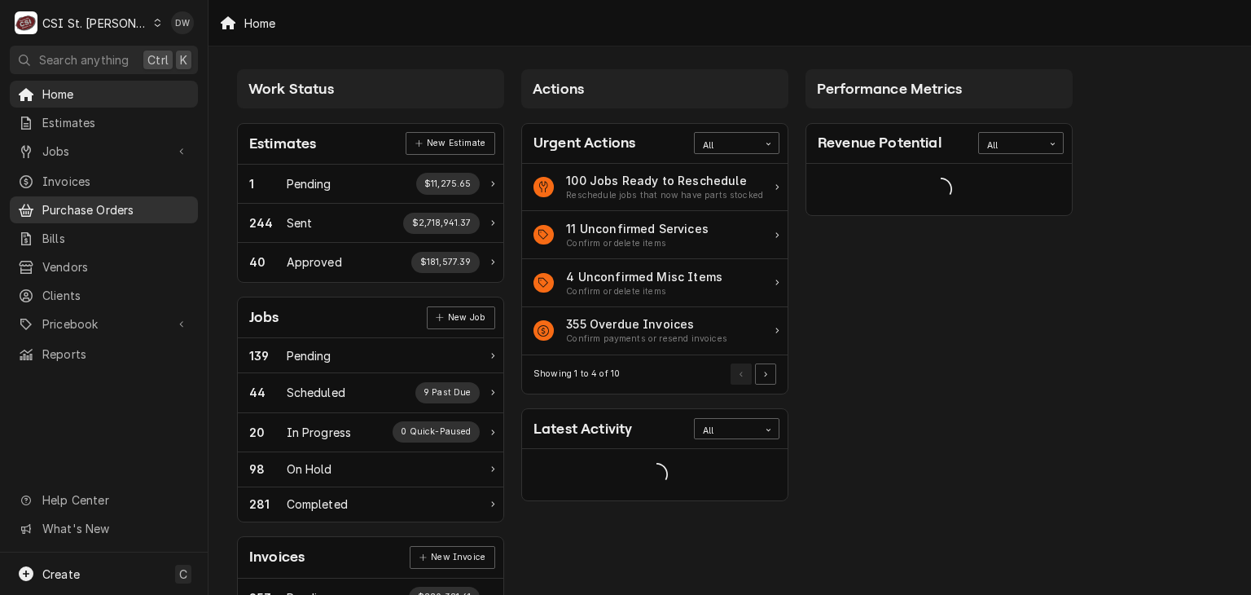
click at [95, 208] on span "Purchase Orders" at bounding box center [115, 209] width 147 height 17
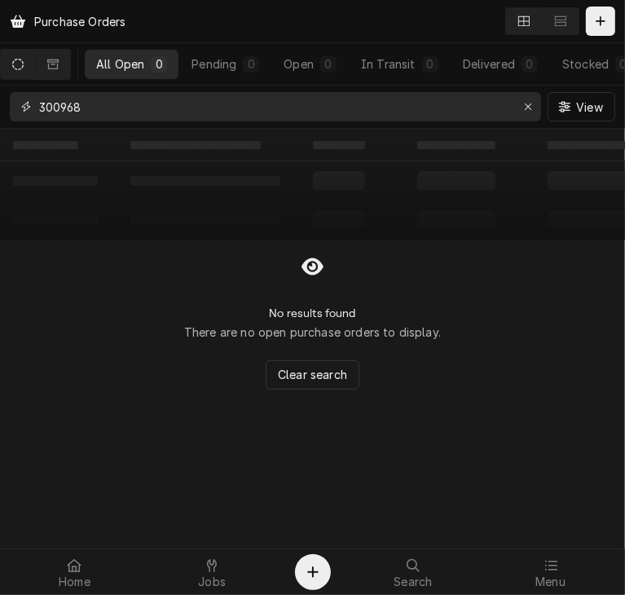
drag, startPoint x: 88, startPoint y: 111, endPoint x: -17, endPoint y: 115, distance: 105.1
click at [0, 115] on html "Purchase Orders All Open 0 Pending 0 Open 0 In Transit 0 Delivered 0 Stocked 0 …" at bounding box center [312, 297] width 625 height 595
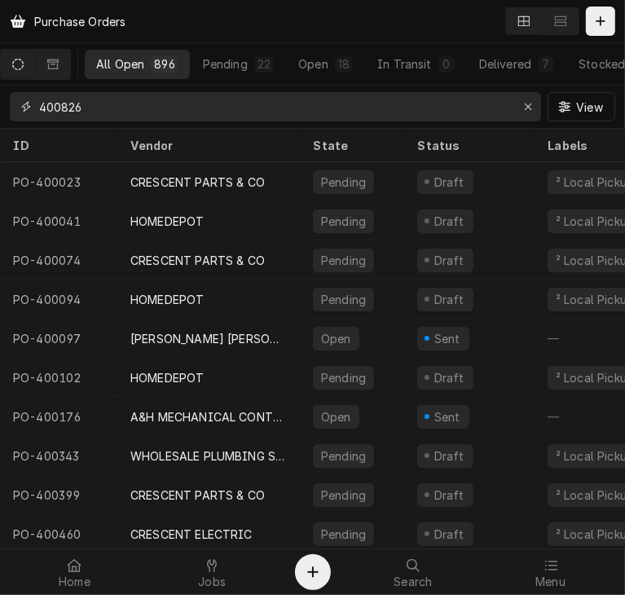
type input "400826"
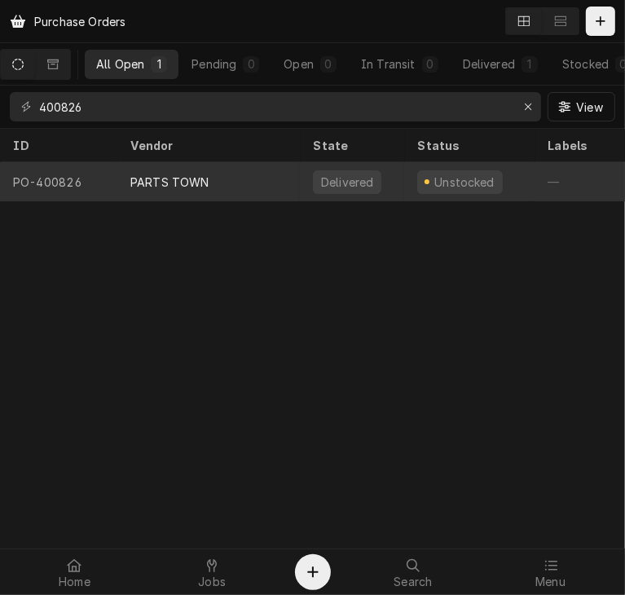
click at [200, 183] on div "PARTS TOWN" at bounding box center [169, 181] width 79 height 17
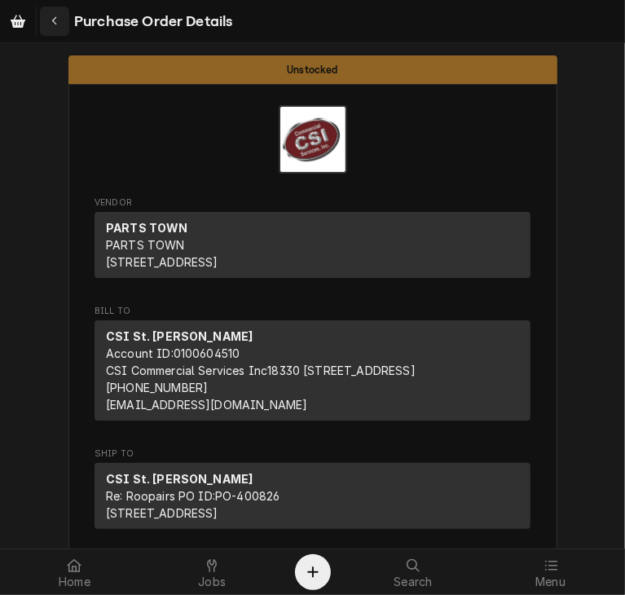
click at [55, 20] on icon "Navigate back" at bounding box center [54, 20] width 7 height 11
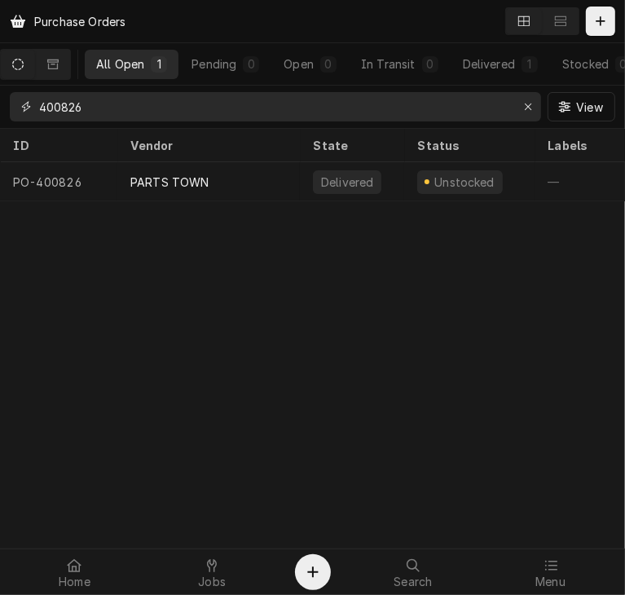
drag, startPoint x: 104, startPoint y: 114, endPoint x: -33, endPoint y: 119, distance: 136.9
click at [0, 119] on html "Purchase Orders All Open 1 Pending 0 Open 0 In Transit 0 Delivered 1 Stocked 0 …" at bounding box center [312, 297] width 625 height 595
paste input "2106458844"
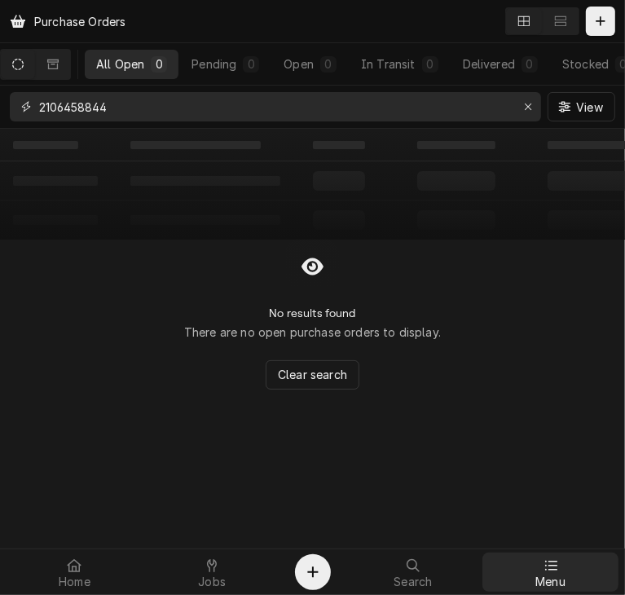
type input "2106458844"
click at [552, 572] on div at bounding box center [551, 565] width 20 height 20
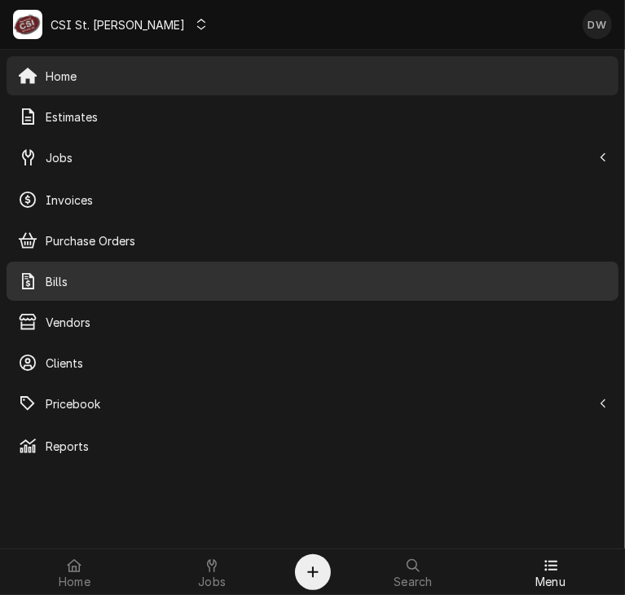
click at [90, 282] on span "Bills" at bounding box center [326, 281] width 561 height 17
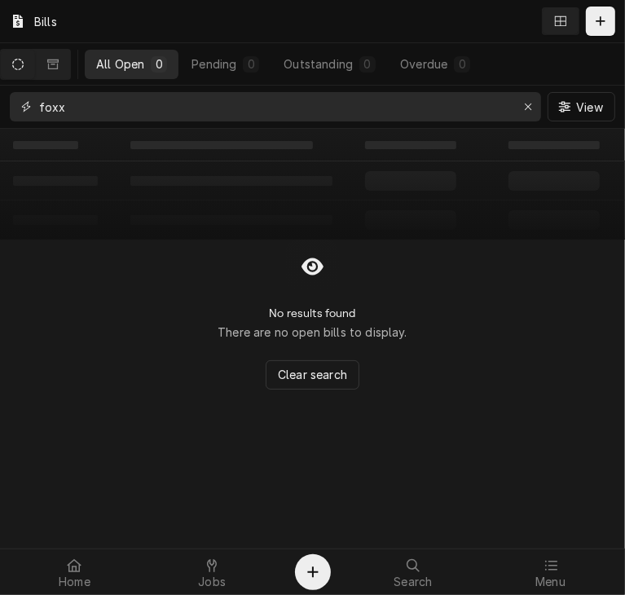
drag, startPoint x: 69, startPoint y: 110, endPoint x: 7, endPoint y: 110, distance: 62.7
click at [7, 110] on div "foxx View" at bounding box center [312, 107] width 625 height 42
paste input "2106458844"
type input "2106458844"
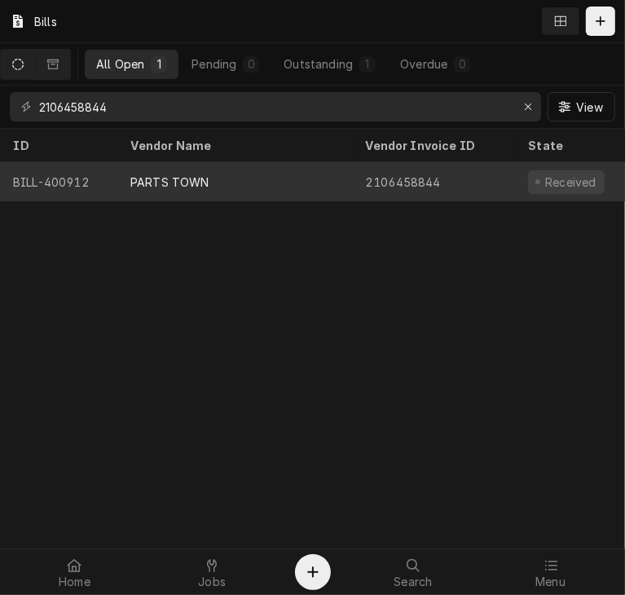
click at [173, 185] on div "PARTS TOWN" at bounding box center [169, 181] width 79 height 17
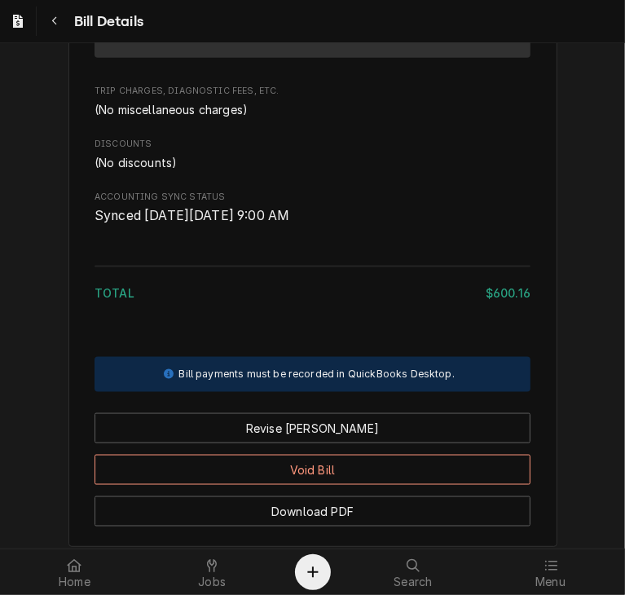
scroll to position [1122, 0]
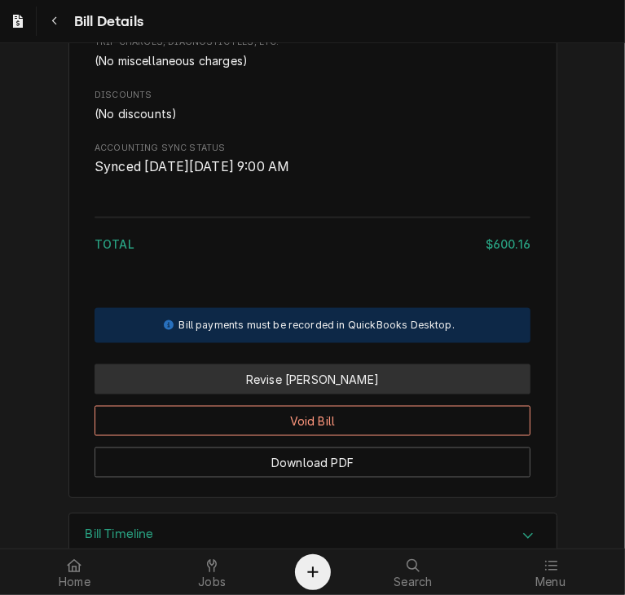
drag, startPoint x: 305, startPoint y: 407, endPoint x: 296, endPoint y: 410, distance: 8.5
click at [296, 394] on button "Revise [PERSON_NAME]" at bounding box center [312, 379] width 436 height 30
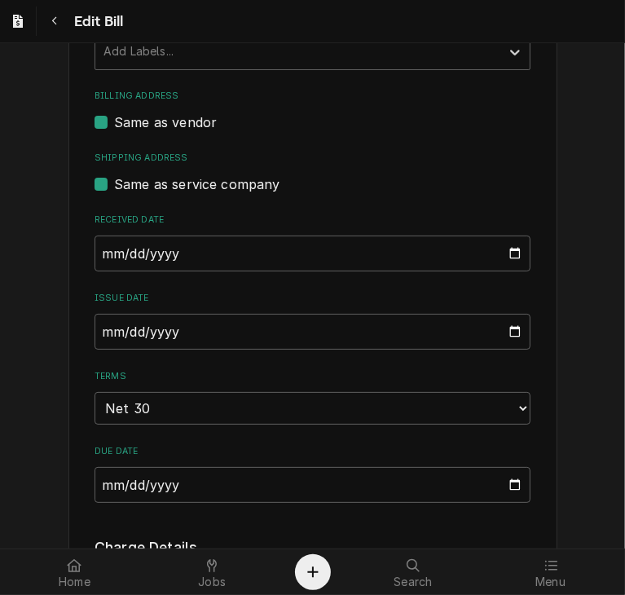
scroll to position [510, 0]
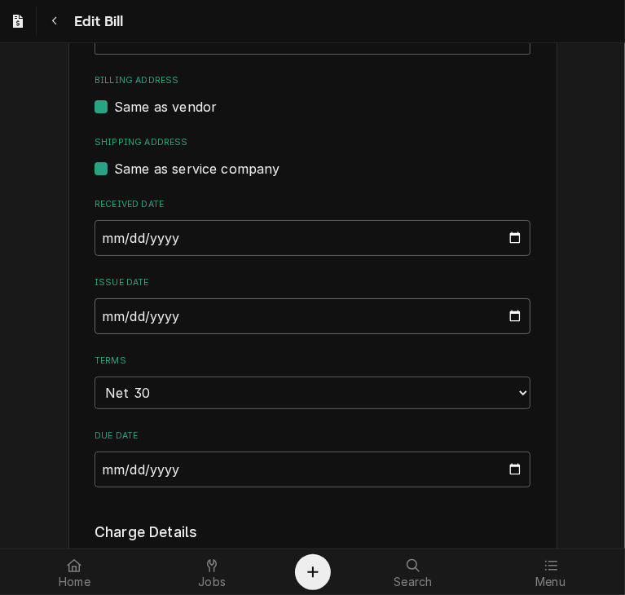
click at [94, 307] on input "[DATE]" at bounding box center [312, 316] width 436 height 36
type input "[DATE]"
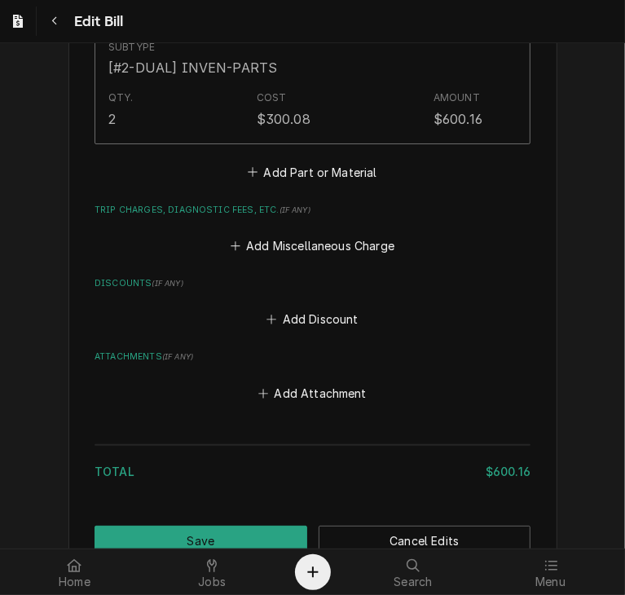
scroll to position [1355, 0]
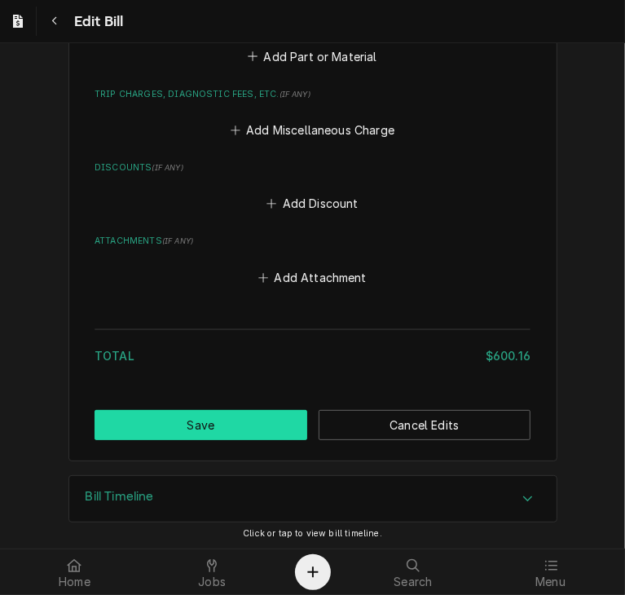
click at [192, 433] on button "Save" at bounding box center [200, 425] width 213 height 30
